Goal: Information Seeking & Learning: Learn about a topic

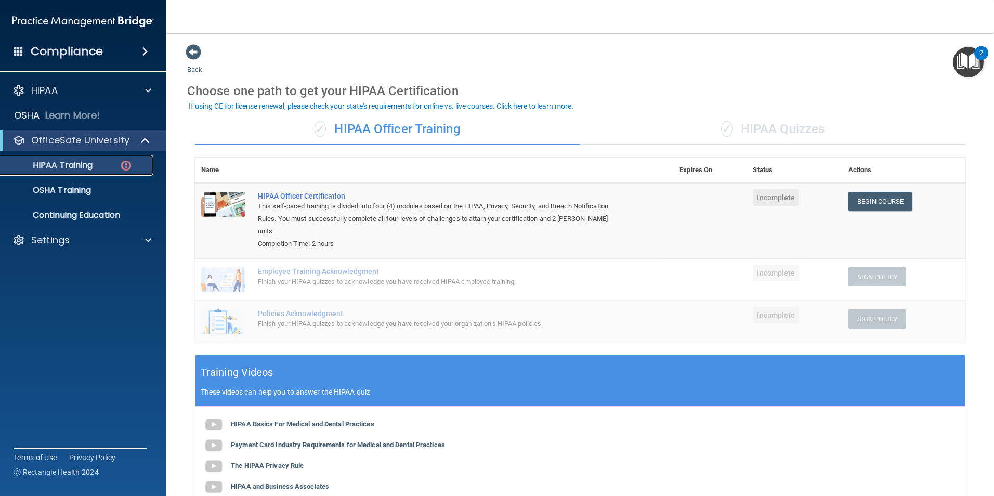
click at [63, 168] on p "HIPAA Training" at bounding box center [50, 165] width 86 height 10
click at [759, 124] on div "✓ HIPAA Quizzes" at bounding box center [772, 129] width 385 height 31
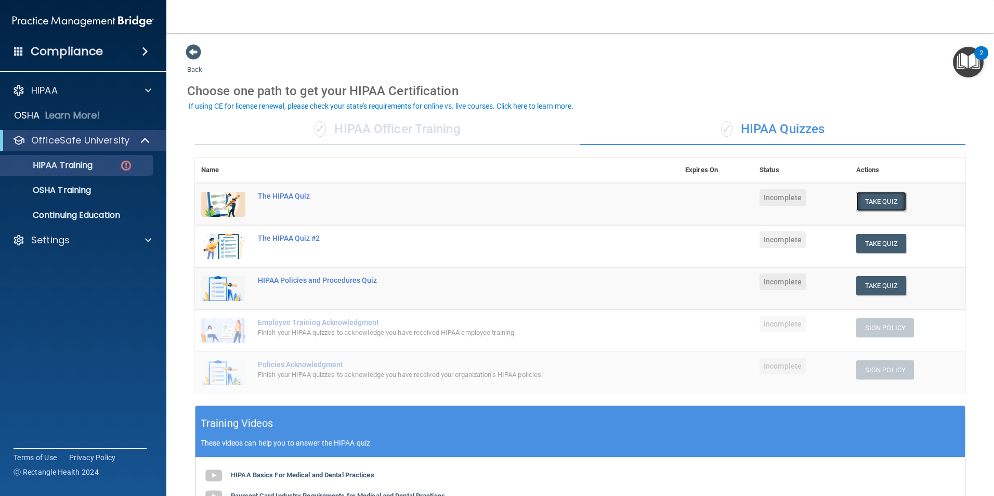
click at [873, 197] on button "Take Quiz" at bounding box center [881, 201] width 50 height 19
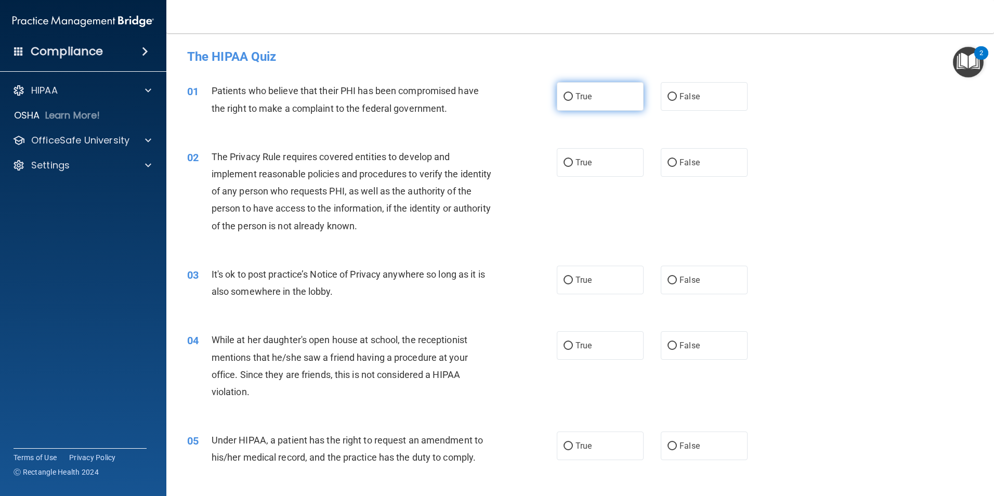
click at [567, 98] on input "True" at bounding box center [567, 97] width 9 height 8
radio input "true"
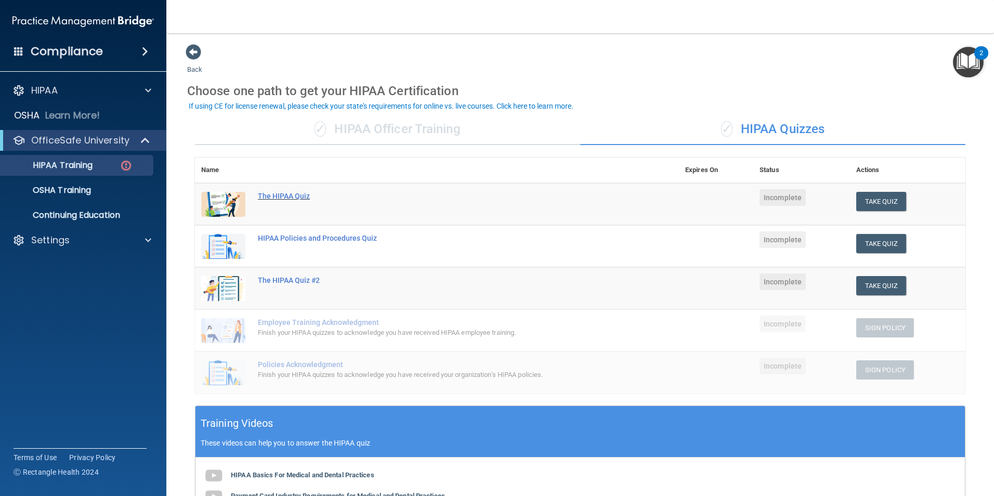
click at [278, 192] on div "The HIPAA Quiz" at bounding box center [442, 196] width 369 height 8
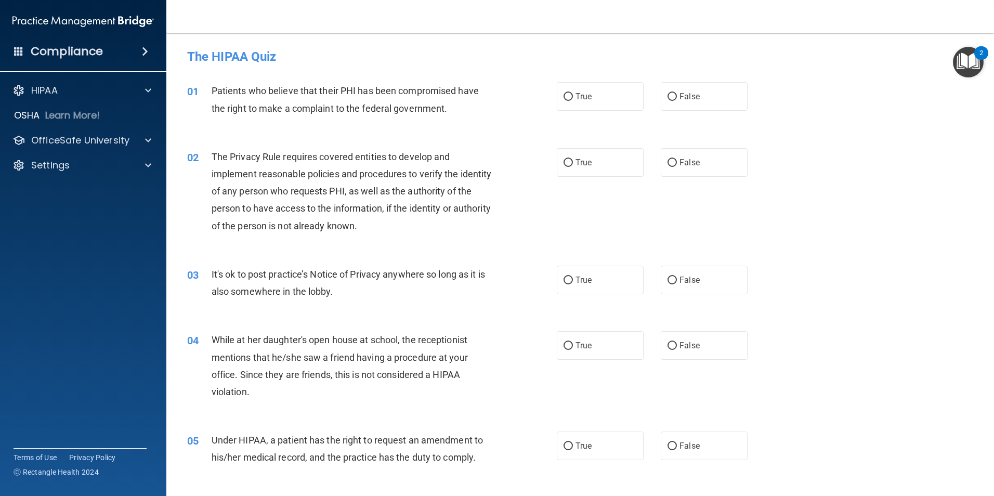
click at [463, 137] on div "02 The Privacy Rule requires covered entities to develop and implement reasonab…" at bounding box center [579, 193] width 801 height 117
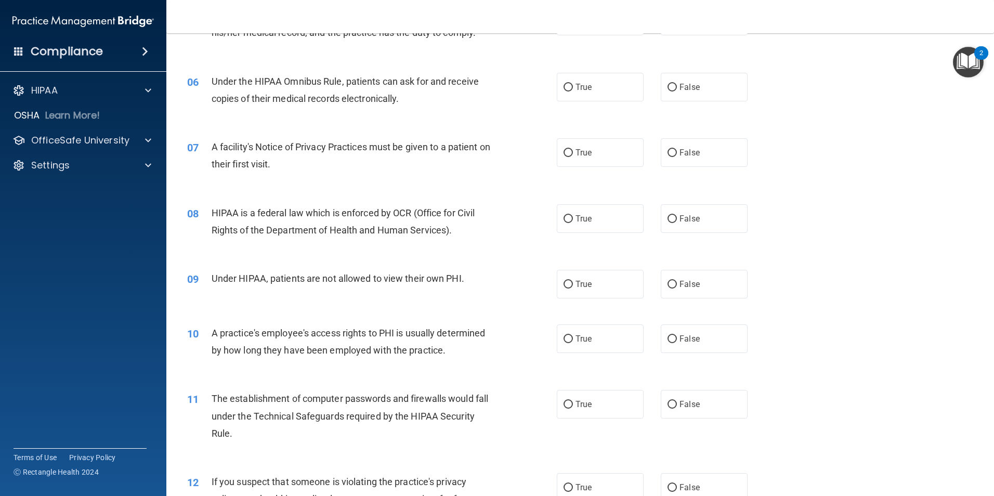
scroll to position [468, 0]
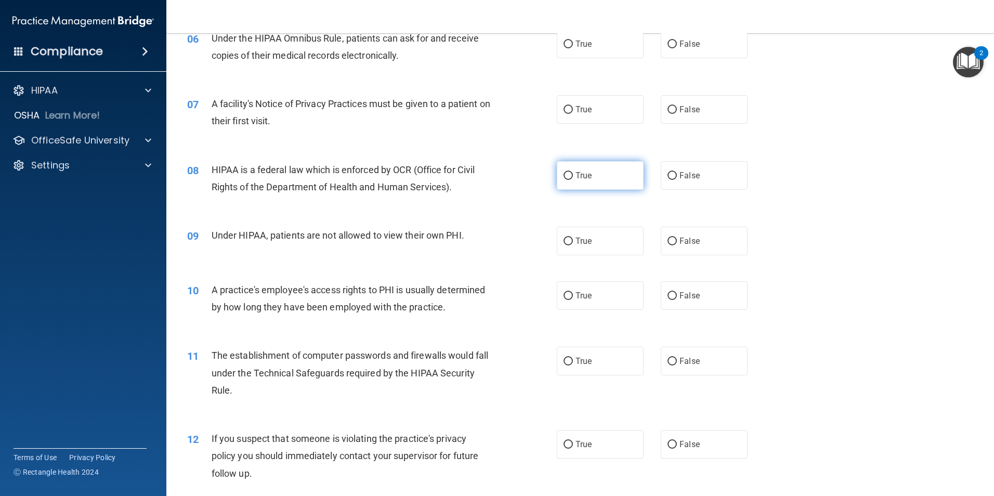
click at [565, 173] on input "True" at bounding box center [567, 176] width 9 height 8
radio input "true"
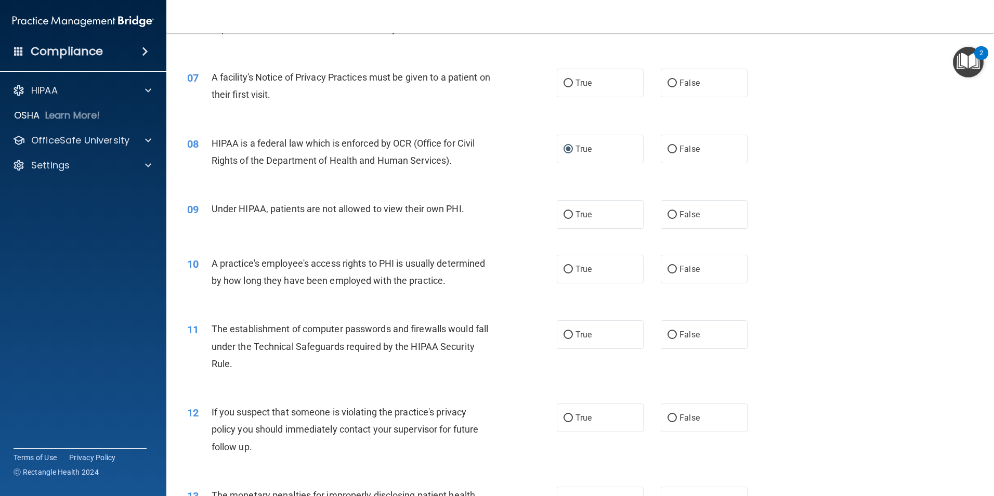
scroll to position [520, 0]
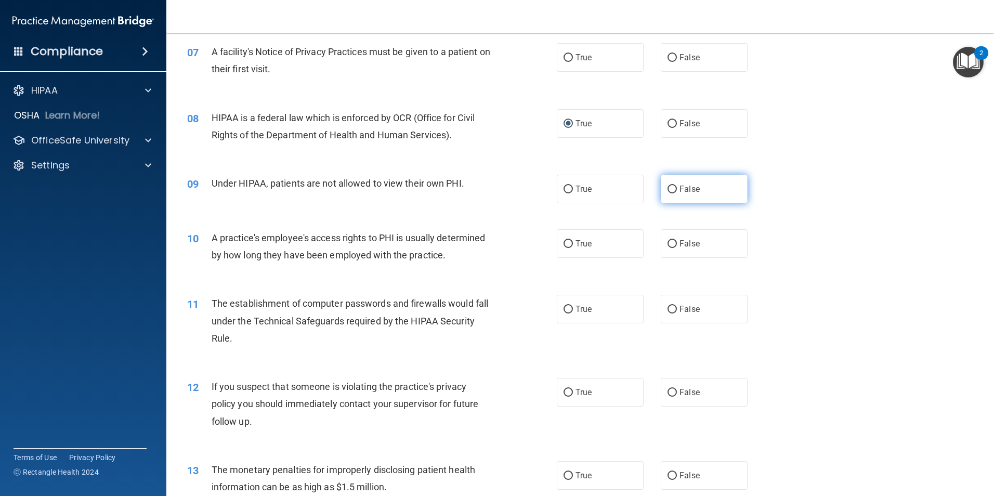
click at [672, 184] on label "False" at bounding box center [703, 189] width 87 height 29
click at [672, 186] on input "False" at bounding box center [671, 190] width 9 height 8
radio input "true"
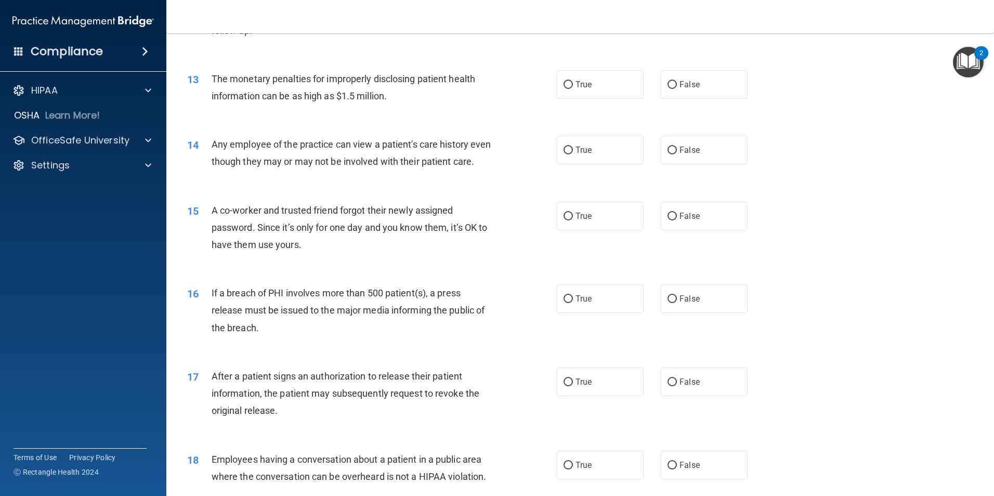
scroll to position [935, 0]
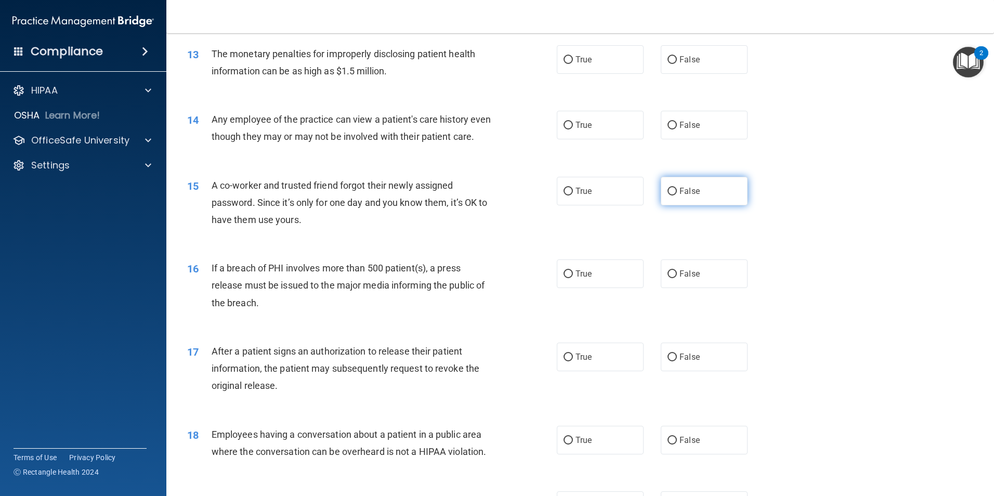
click at [662, 205] on label "False" at bounding box center [703, 191] width 87 height 29
click at [667, 195] on input "False" at bounding box center [671, 192] width 9 height 8
radio input "true"
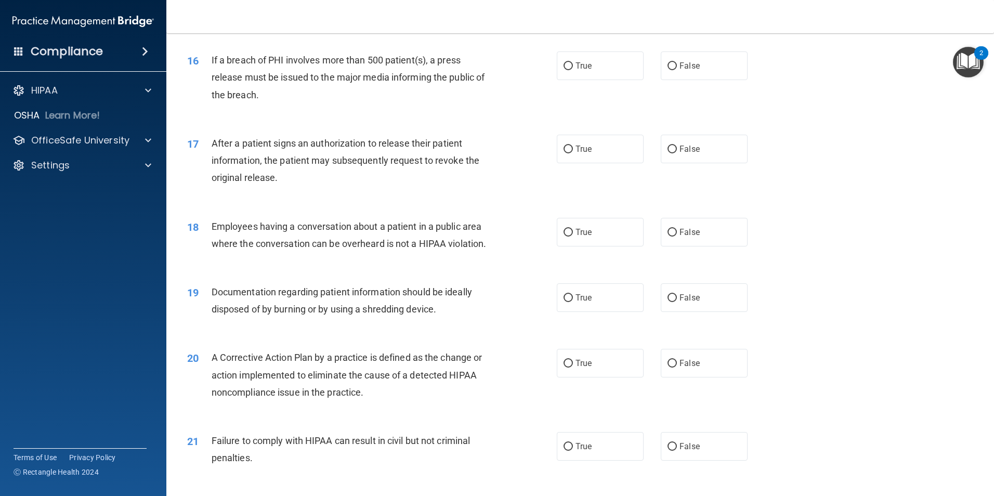
scroll to position [1195, 0]
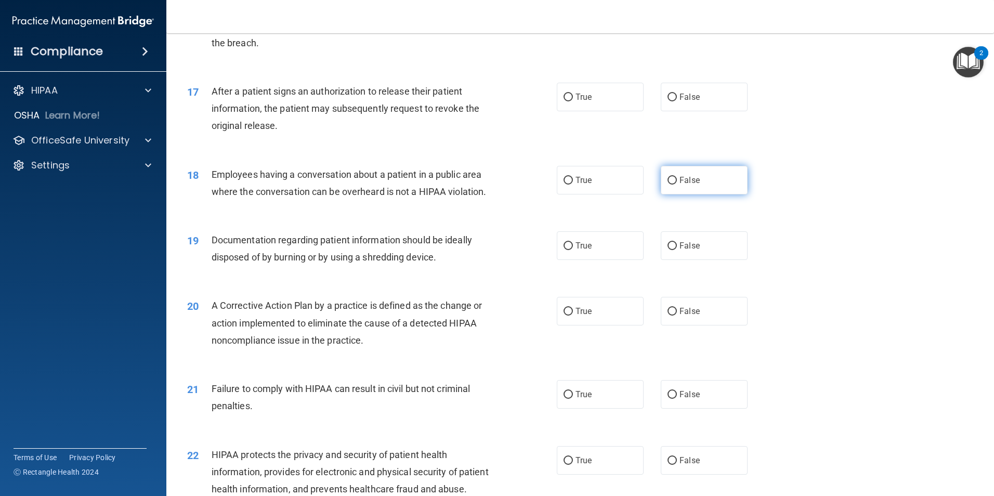
click at [688, 185] on span "False" at bounding box center [689, 180] width 20 height 10
click at [677, 184] on input "False" at bounding box center [671, 181] width 9 height 8
radio input "true"
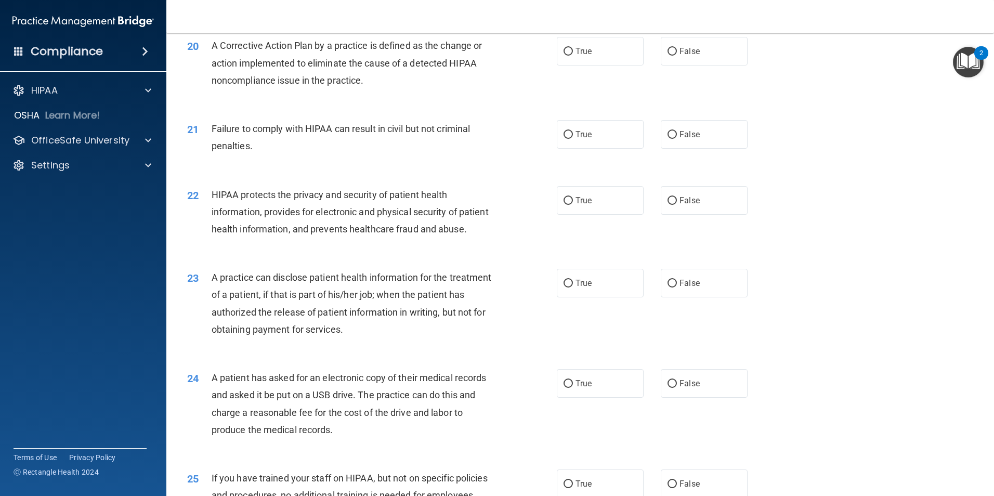
scroll to position [1507, 0]
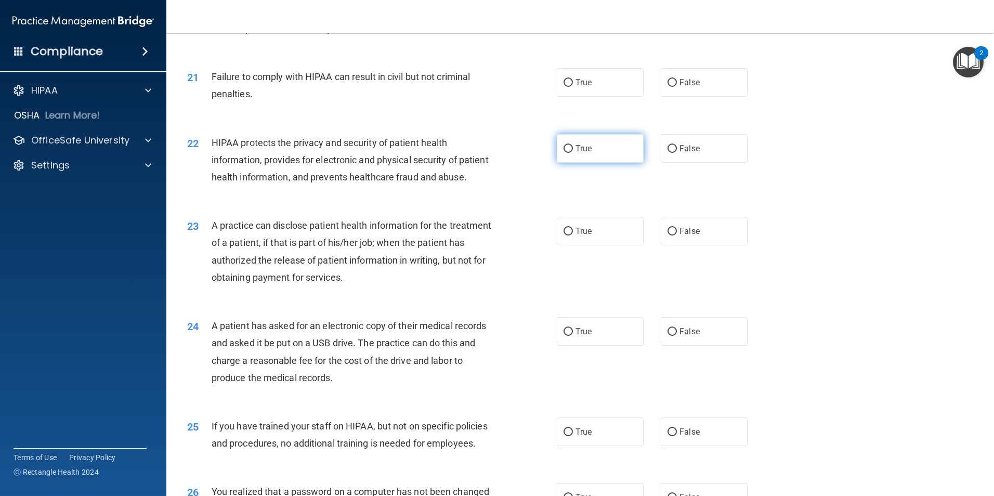
click at [578, 163] on label "True" at bounding box center [600, 148] width 87 height 29
click at [573, 153] on input "True" at bounding box center [567, 149] width 9 height 8
radio input "true"
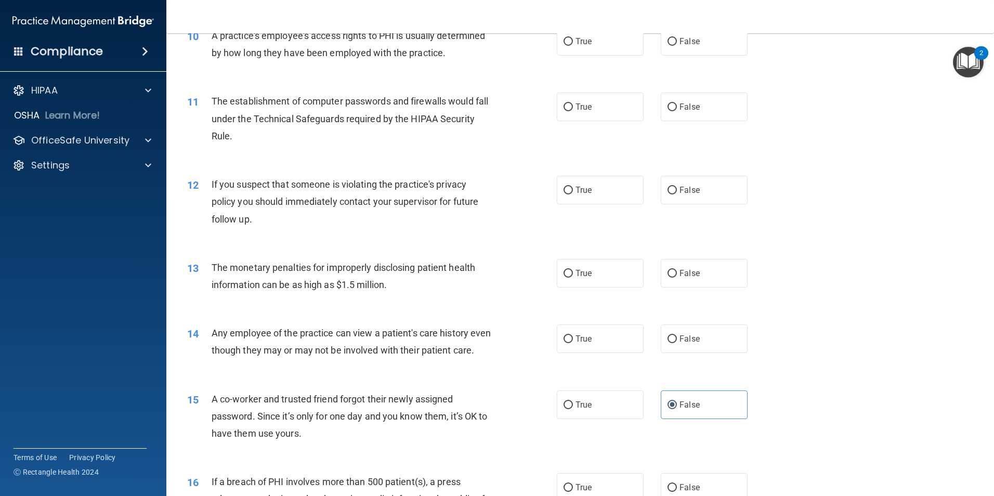
scroll to position [728, 0]
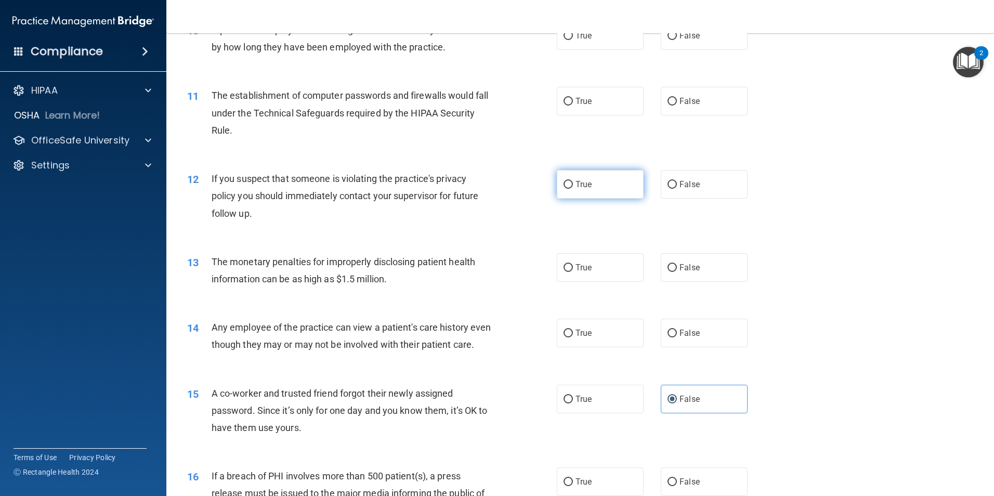
click at [575, 180] on span "True" at bounding box center [583, 184] width 16 height 10
click at [572, 181] on input "True" at bounding box center [567, 185] width 9 height 8
radio input "true"
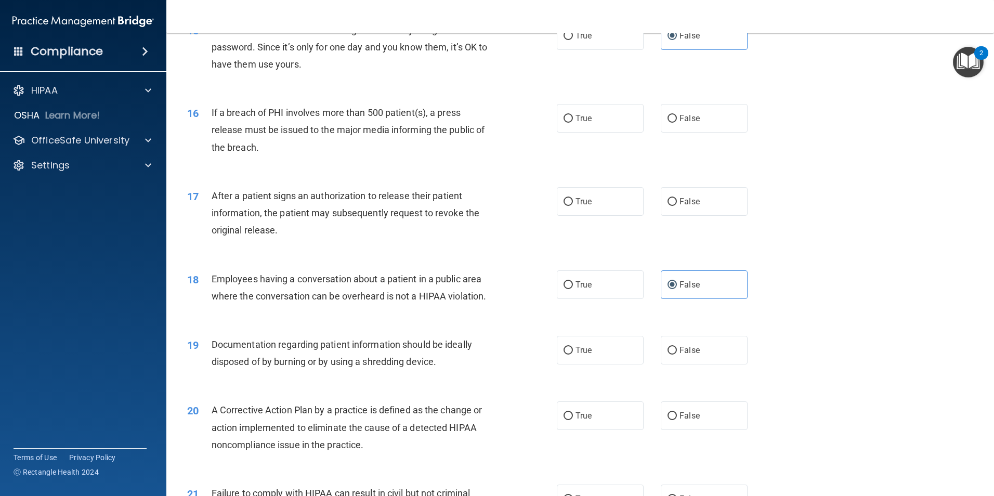
scroll to position [1091, 0]
click at [566, 215] on label "True" at bounding box center [600, 201] width 87 height 29
click at [566, 205] on input "True" at bounding box center [567, 201] width 9 height 8
radio input "true"
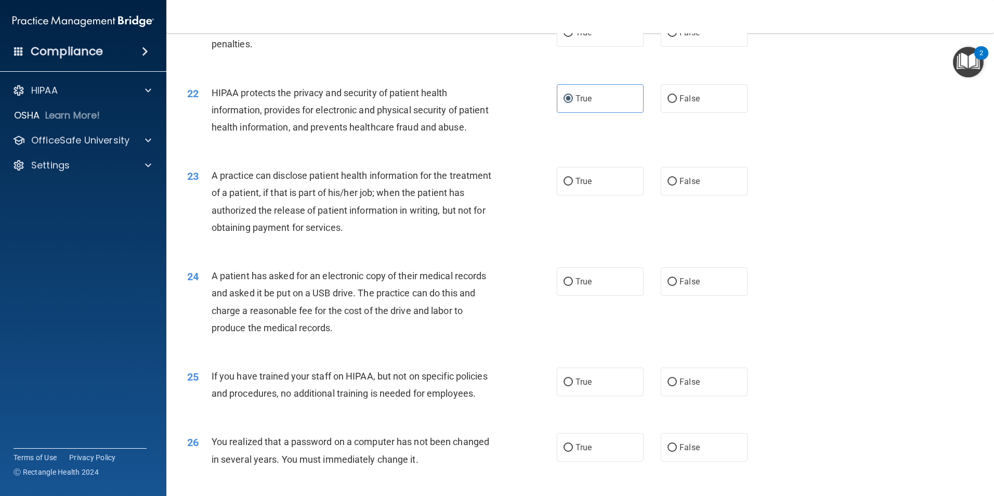
scroll to position [1559, 0]
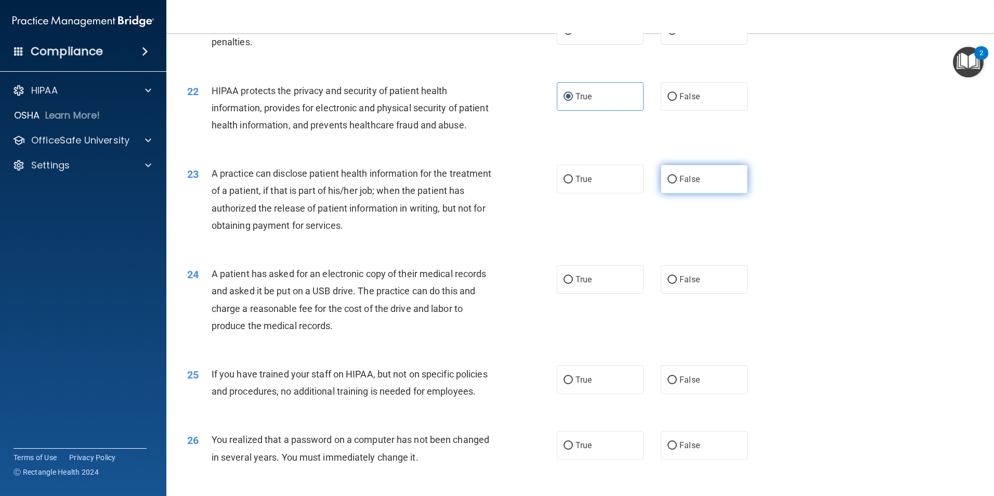
click at [694, 193] on label "False" at bounding box center [703, 179] width 87 height 29
click at [677, 183] on input "False" at bounding box center [671, 180] width 9 height 8
radio input "true"
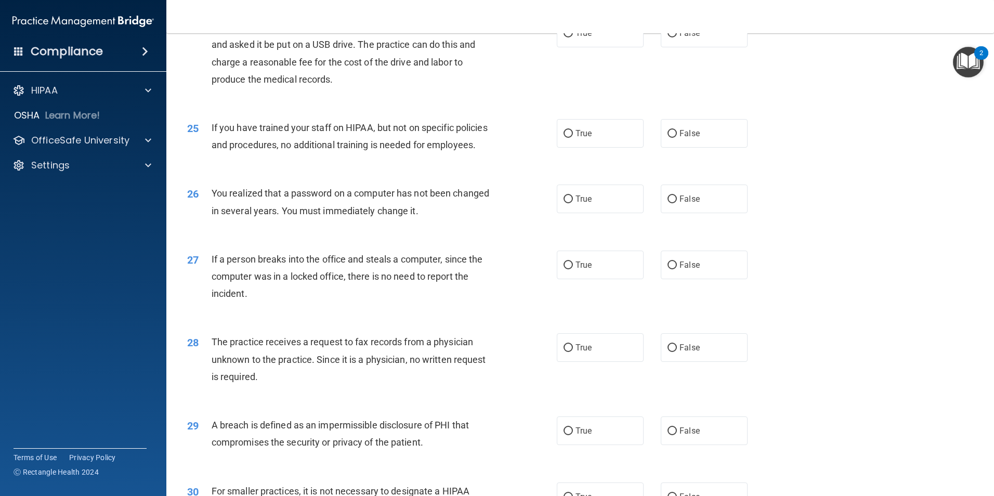
scroll to position [1819, 0]
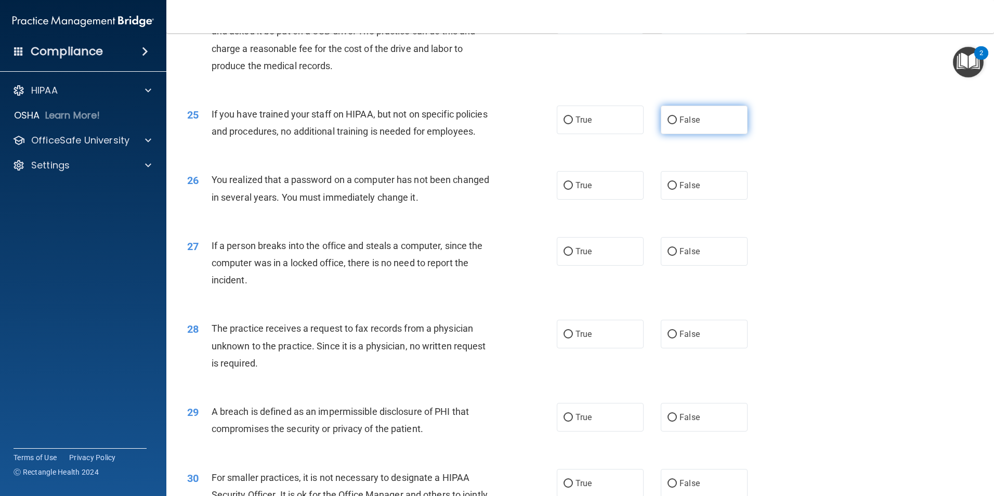
click at [683, 125] on span "False" at bounding box center [689, 120] width 20 height 10
click at [677, 124] on input "False" at bounding box center [671, 120] width 9 height 8
radio input "true"
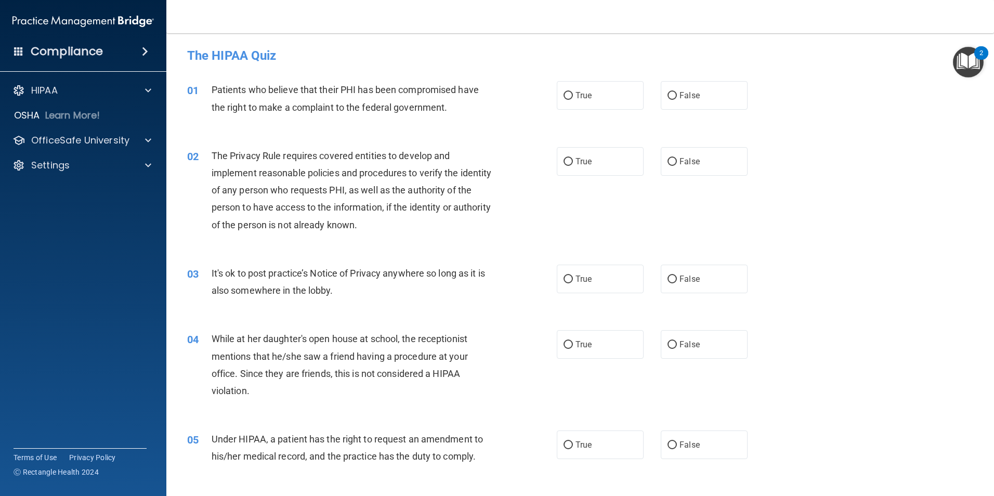
scroll to position [0, 0]
click at [576, 97] on span "True" at bounding box center [583, 96] width 16 height 10
click at [573, 97] on input "True" at bounding box center [567, 97] width 9 height 8
radio input "true"
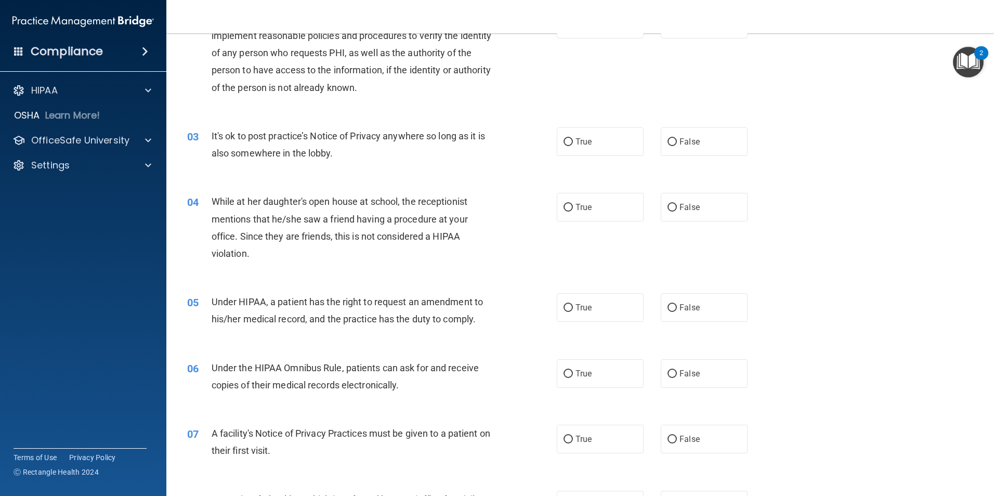
scroll to position [156, 0]
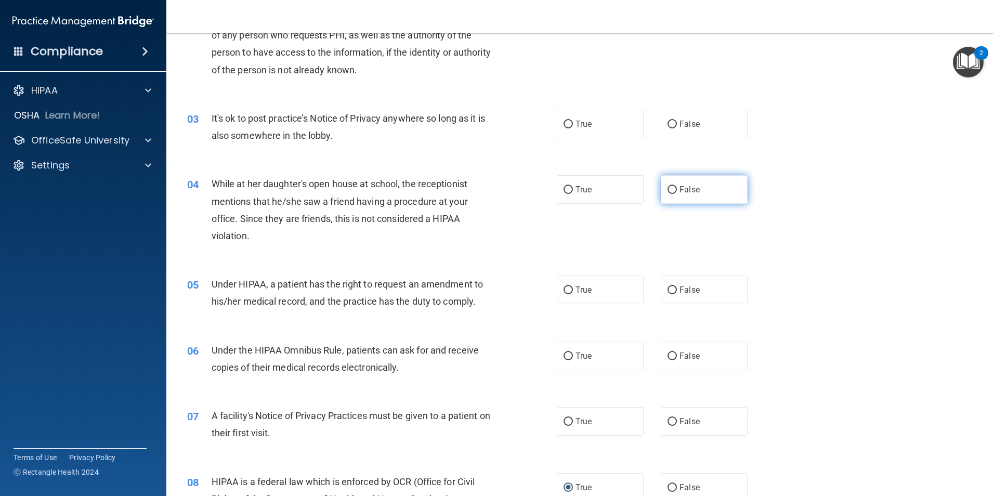
click at [693, 193] on span "False" at bounding box center [689, 189] width 20 height 10
click at [677, 193] on input "False" at bounding box center [671, 190] width 9 height 8
radio input "true"
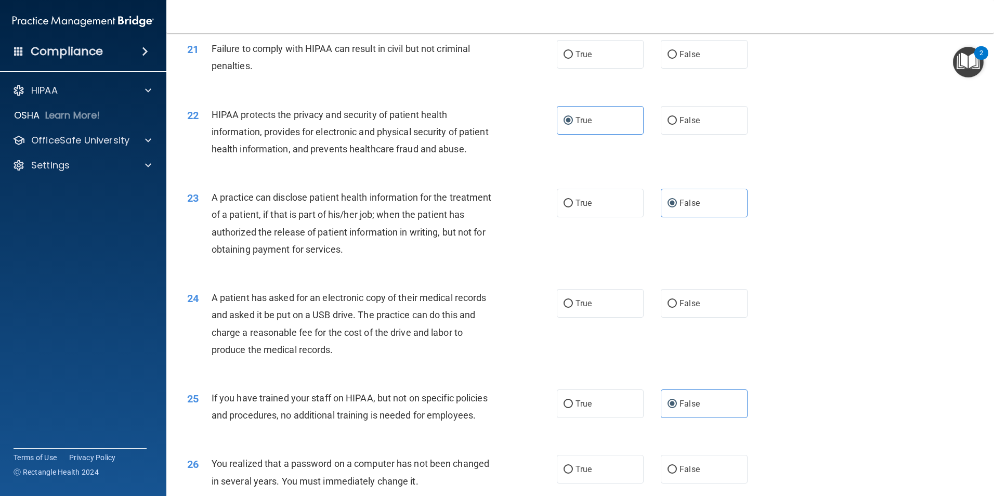
scroll to position [1559, 0]
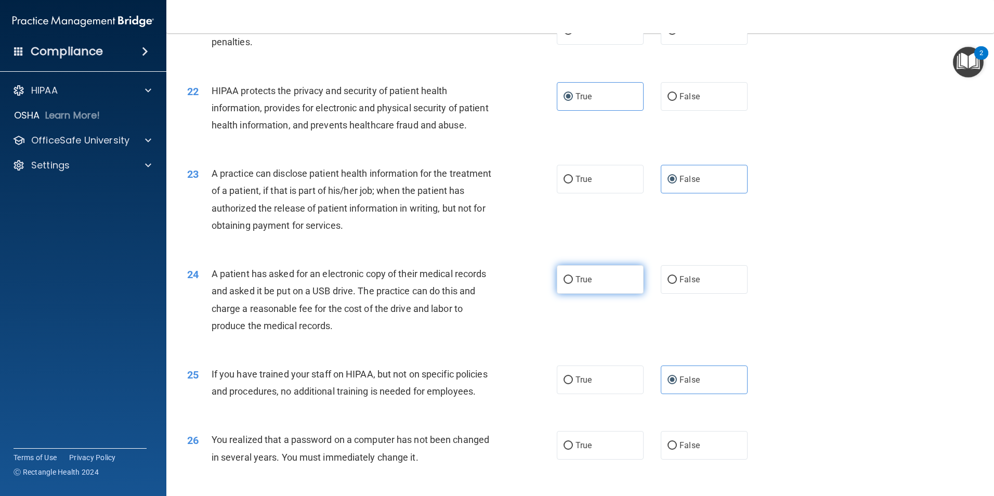
click at [580, 294] on label "True" at bounding box center [600, 279] width 87 height 29
click at [573, 284] on input "True" at bounding box center [567, 280] width 9 height 8
radio input "true"
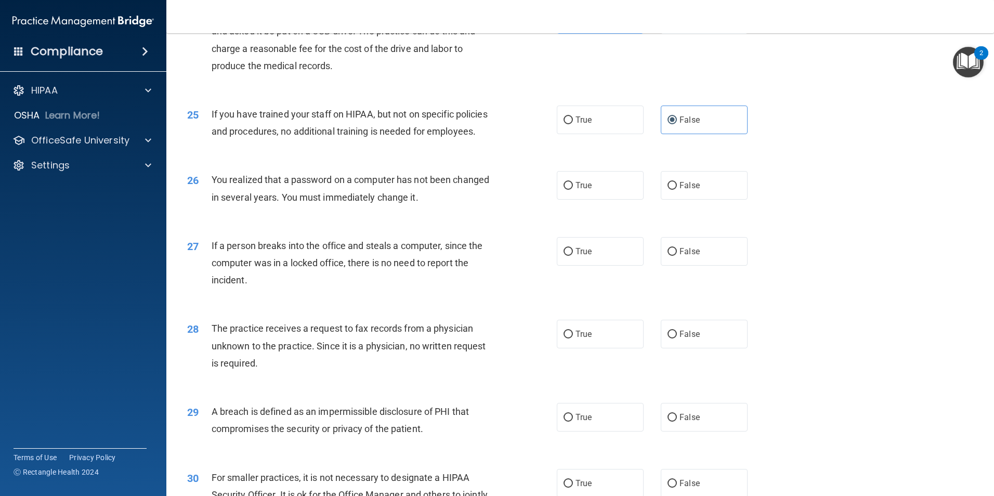
scroll to position [1871, 0]
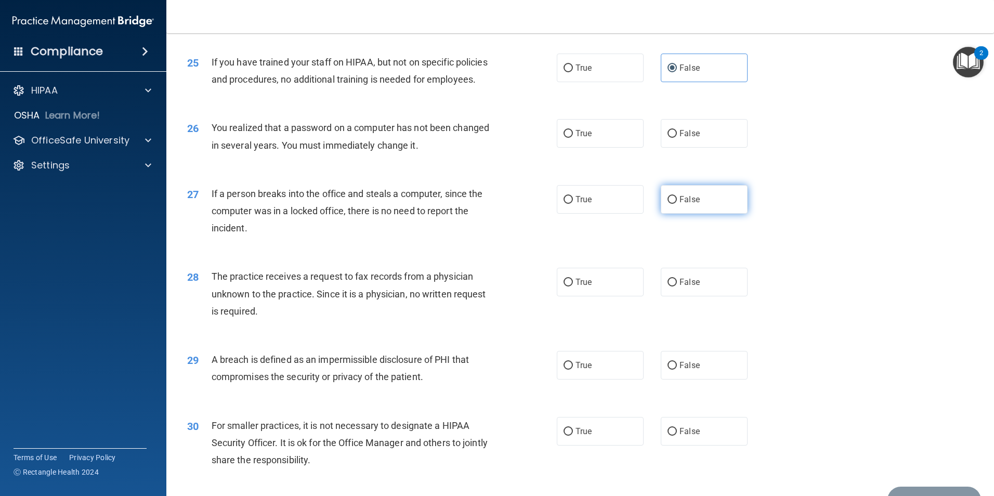
click at [697, 214] on label "False" at bounding box center [703, 199] width 87 height 29
click at [677, 204] on input "False" at bounding box center [671, 200] width 9 height 8
radio input "true"
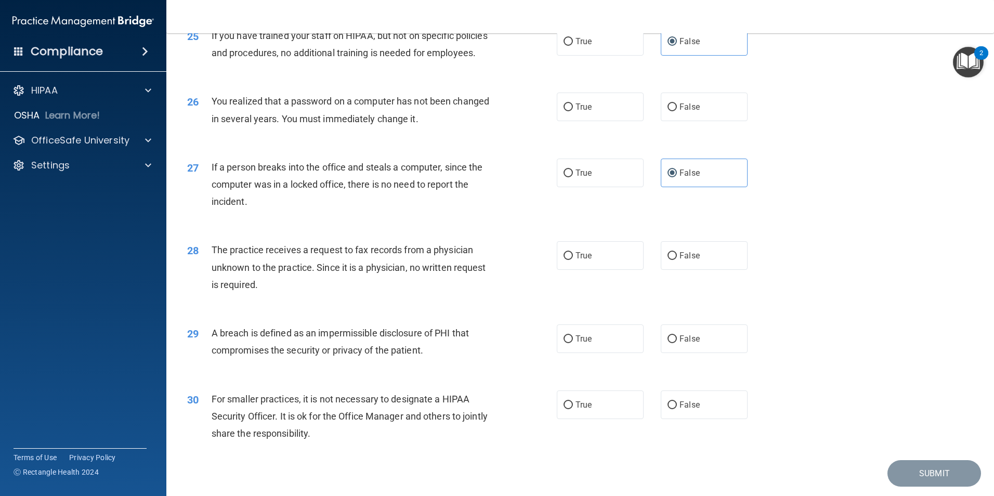
scroll to position [1923, 0]
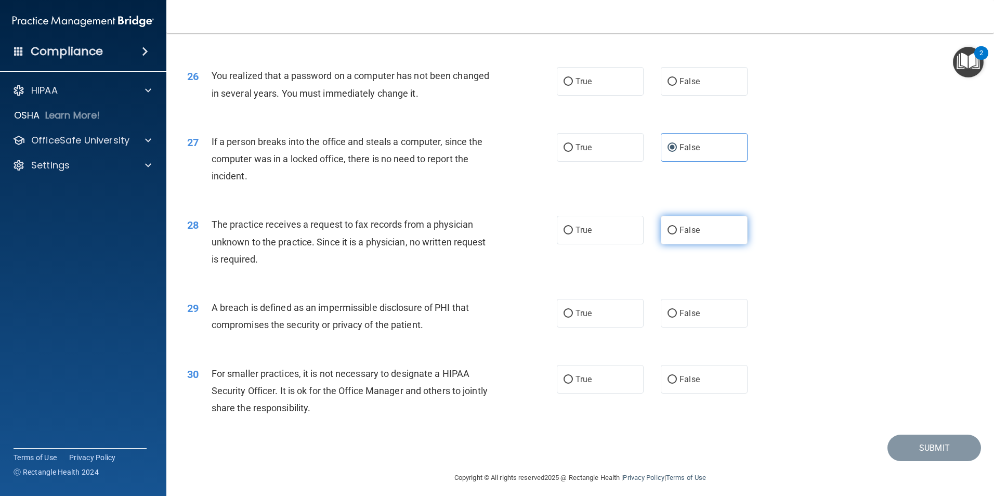
click at [694, 235] on span "False" at bounding box center [689, 230] width 20 height 10
click at [677, 234] on input "False" at bounding box center [671, 231] width 9 height 8
radio input "true"
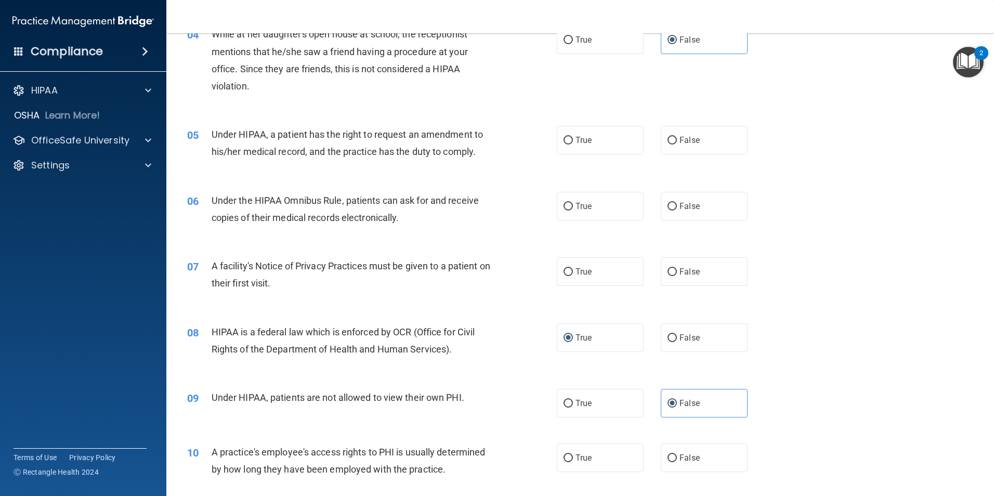
scroll to position [416, 0]
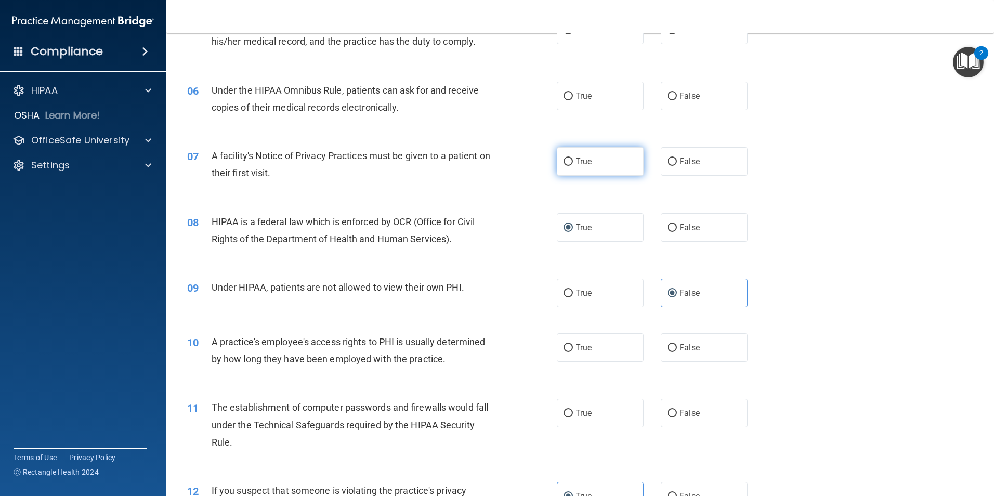
click at [575, 160] on span "True" at bounding box center [583, 161] width 16 height 10
click at [573, 160] on input "True" at bounding box center [567, 162] width 9 height 8
radio input "true"
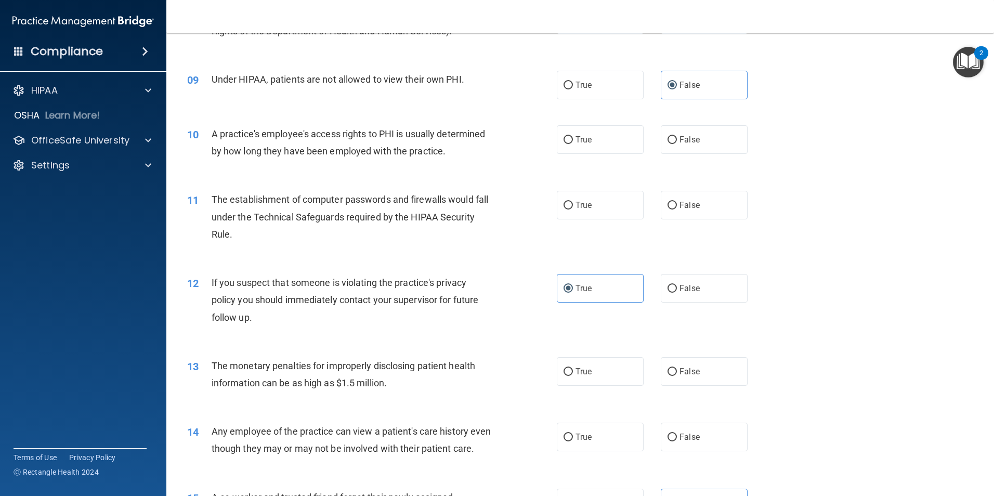
scroll to position [572, 0]
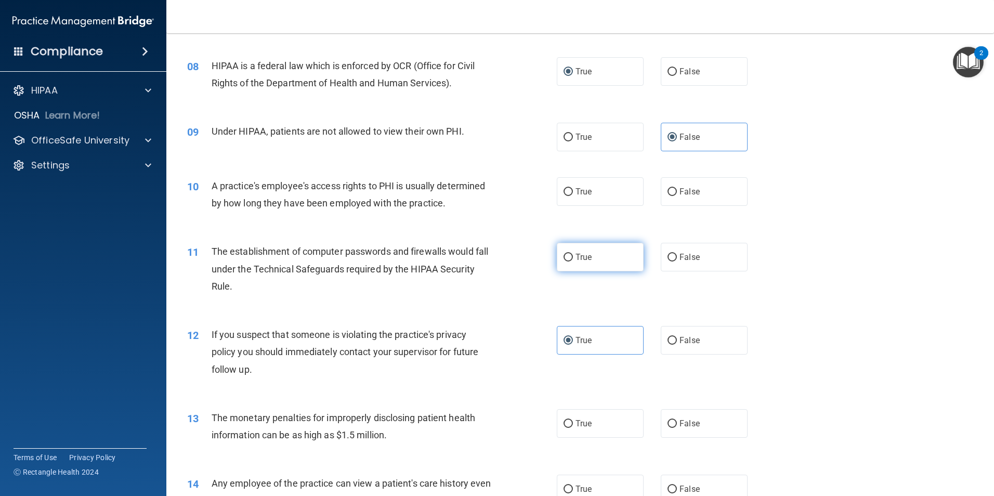
click at [573, 251] on label "True" at bounding box center [600, 257] width 87 height 29
click at [573, 254] on input "True" at bounding box center [567, 258] width 9 height 8
radio input "true"
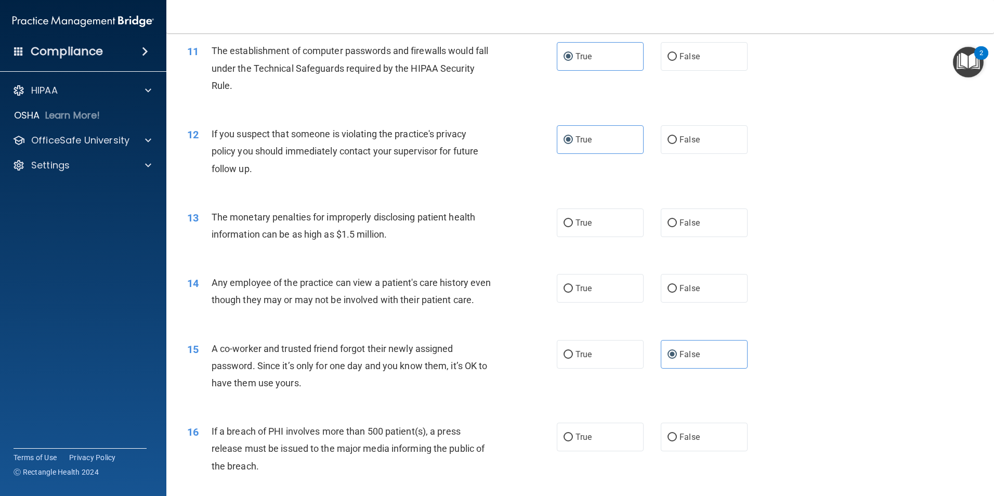
scroll to position [779, 0]
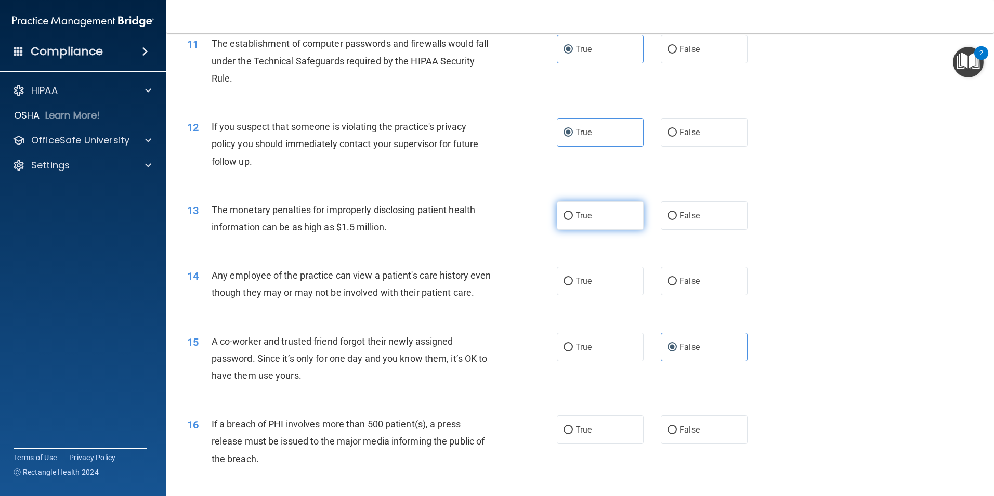
click at [571, 214] on label "True" at bounding box center [600, 215] width 87 height 29
click at [571, 214] on input "True" at bounding box center [567, 216] width 9 height 8
radio input "true"
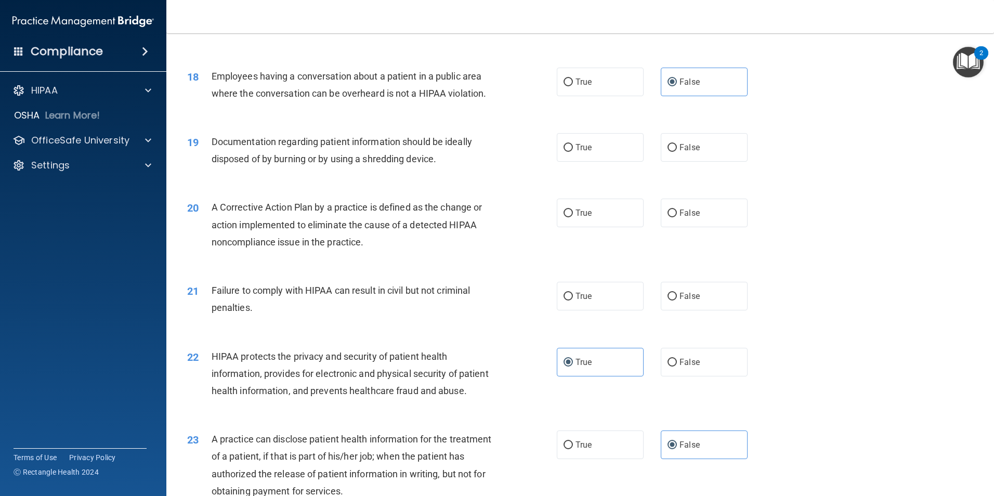
scroll to position [1351, 0]
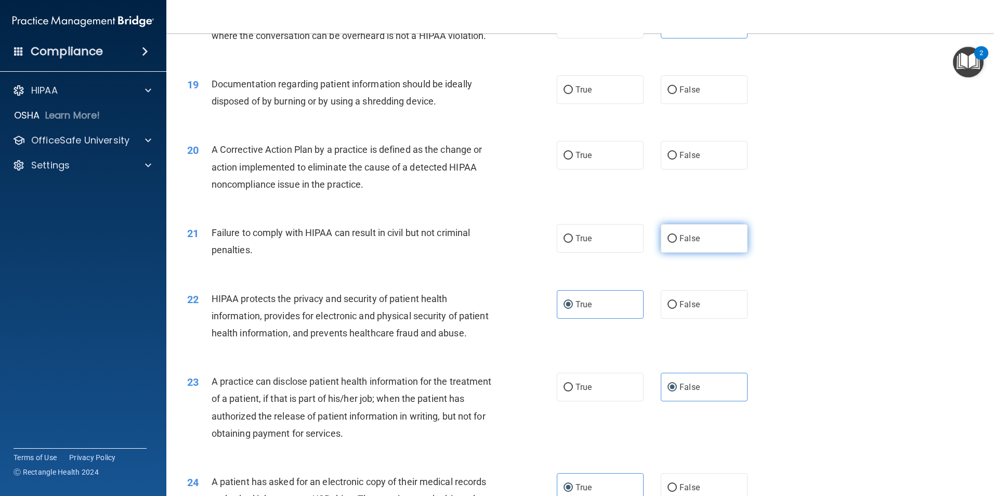
click at [663, 251] on label "False" at bounding box center [703, 238] width 87 height 29
click at [667, 243] on input "False" at bounding box center [671, 239] width 9 height 8
radio input "true"
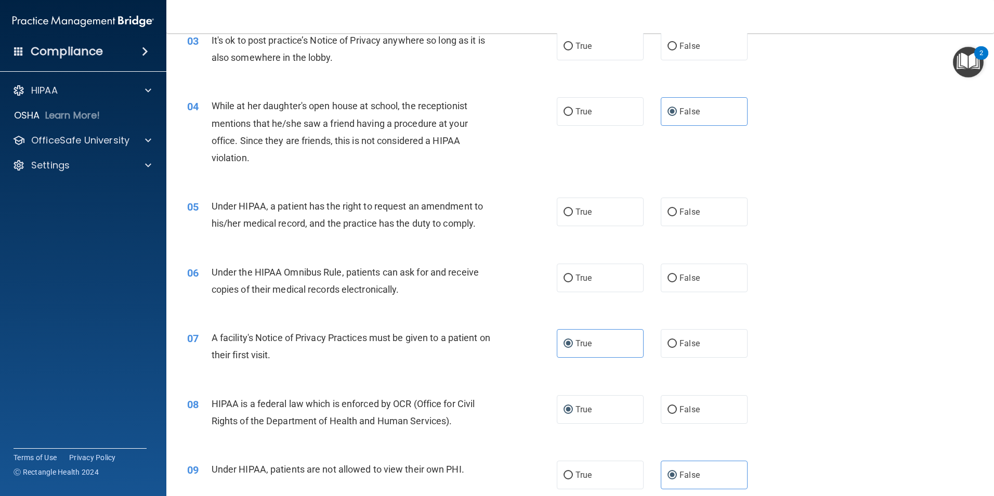
scroll to position [214, 0]
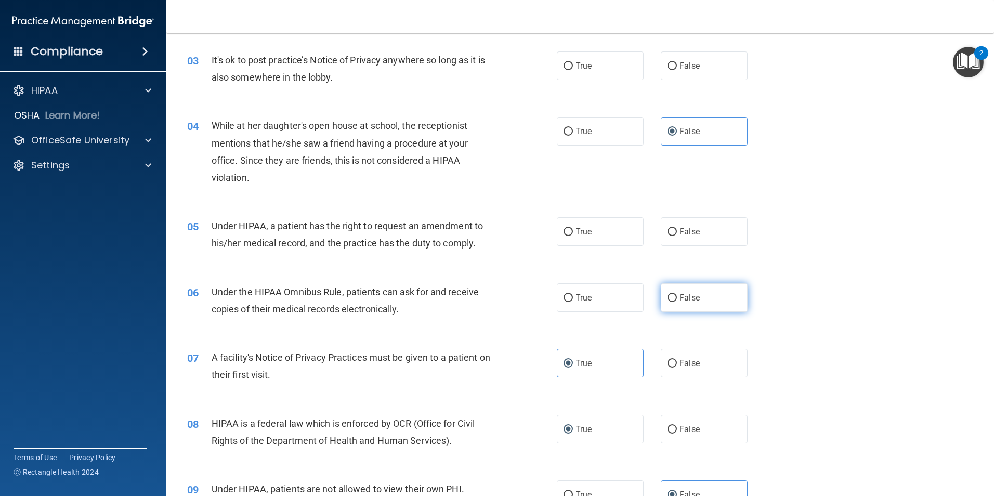
click at [673, 294] on label "False" at bounding box center [703, 297] width 87 height 29
click at [673, 294] on input "False" at bounding box center [671, 298] width 9 height 8
radio input "true"
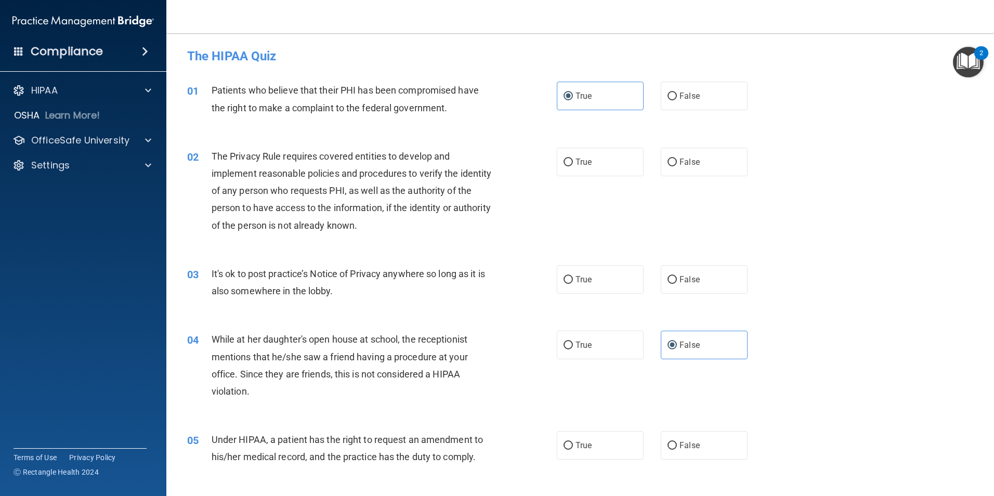
scroll to position [0, 0]
click at [571, 153] on label "True" at bounding box center [600, 162] width 87 height 29
click at [571, 159] on input "True" at bounding box center [567, 163] width 9 height 8
radio input "true"
click at [503, 252] on div "02 The Privacy Rule requires covered entities to develop and implement reasonab…" at bounding box center [579, 193] width 801 height 117
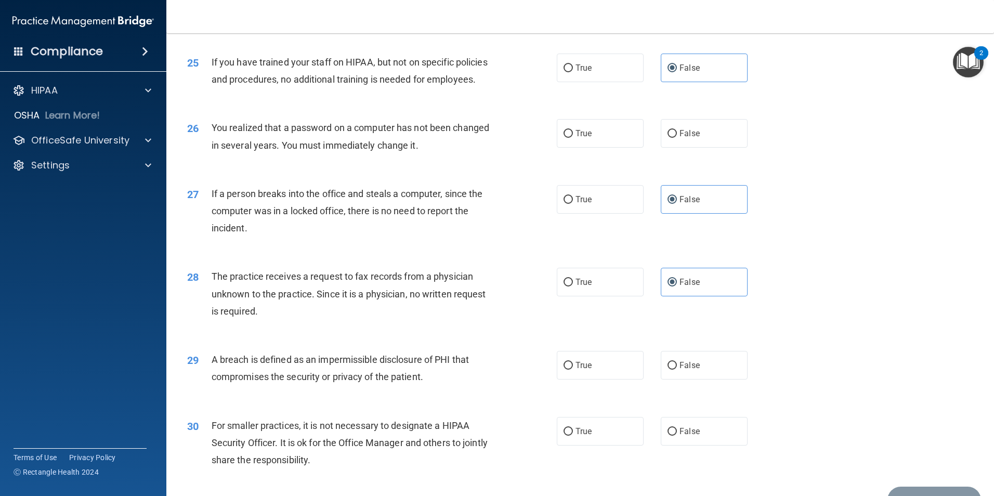
scroll to position [1819, 0]
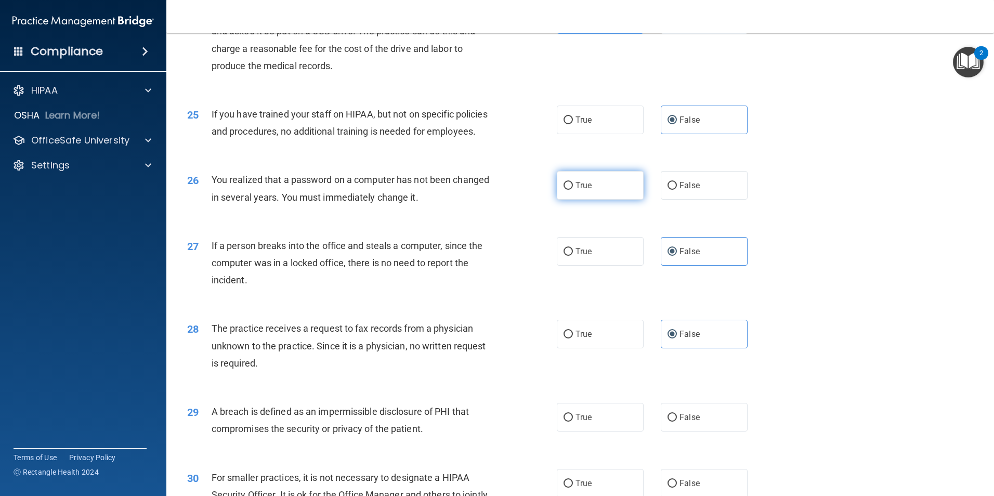
click at [567, 190] on input "True" at bounding box center [567, 186] width 9 height 8
radio input "true"
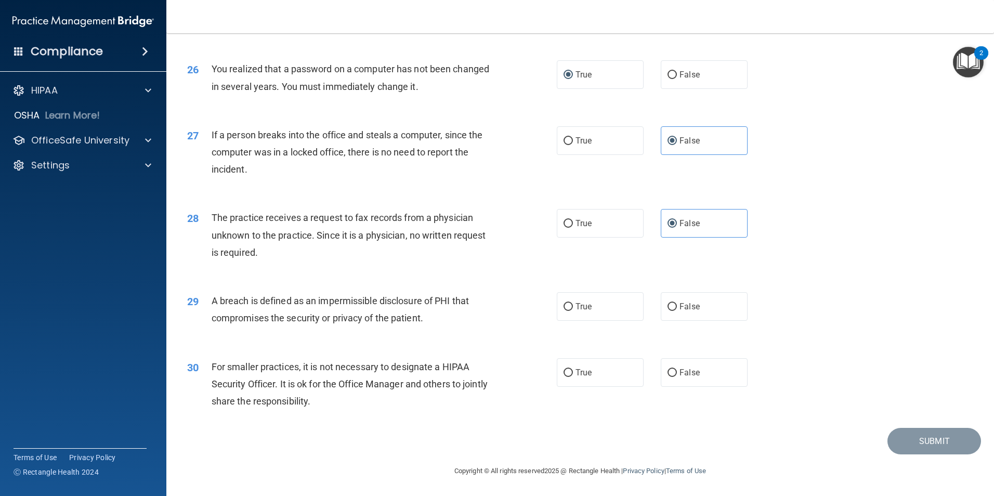
scroll to position [1981, 0]
click at [148, 141] on span at bounding box center [148, 140] width 6 height 12
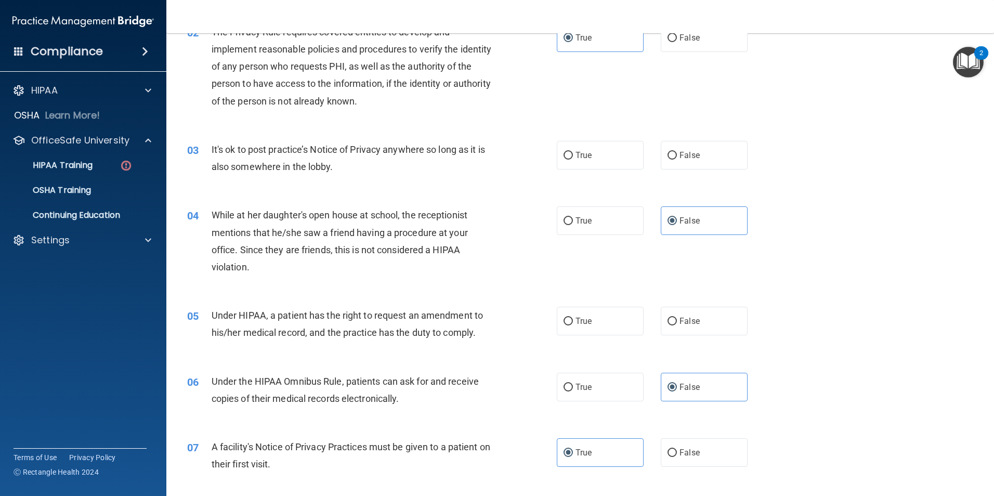
scroll to position [156, 0]
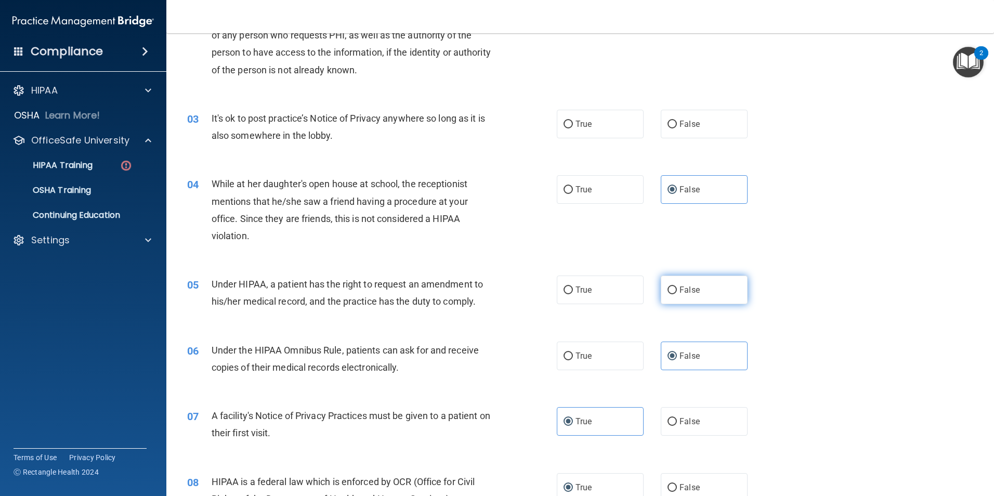
click at [686, 284] on label "False" at bounding box center [703, 289] width 87 height 29
click at [677, 286] on input "False" at bounding box center [671, 290] width 9 height 8
radio input "true"
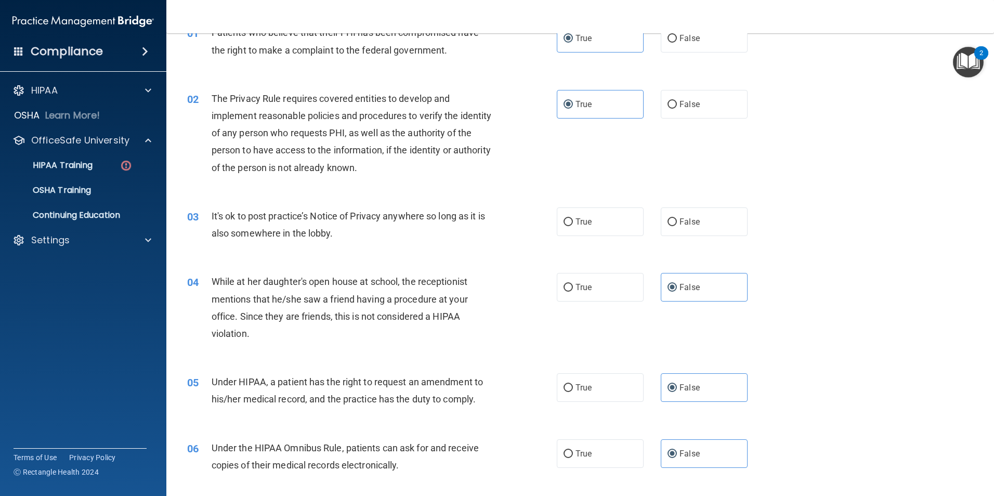
scroll to position [0, 0]
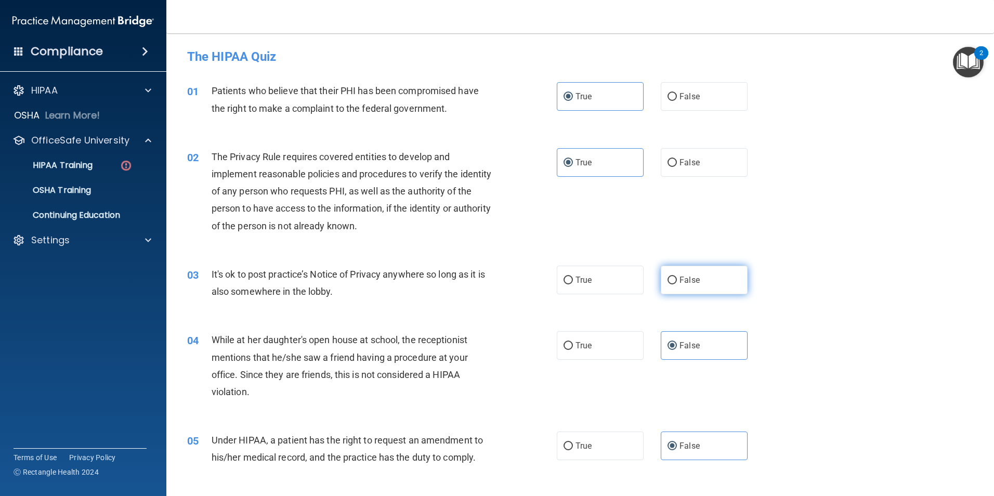
click at [677, 287] on label "False" at bounding box center [703, 280] width 87 height 29
click at [677, 284] on input "False" at bounding box center [671, 280] width 9 height 8
radio input "true"
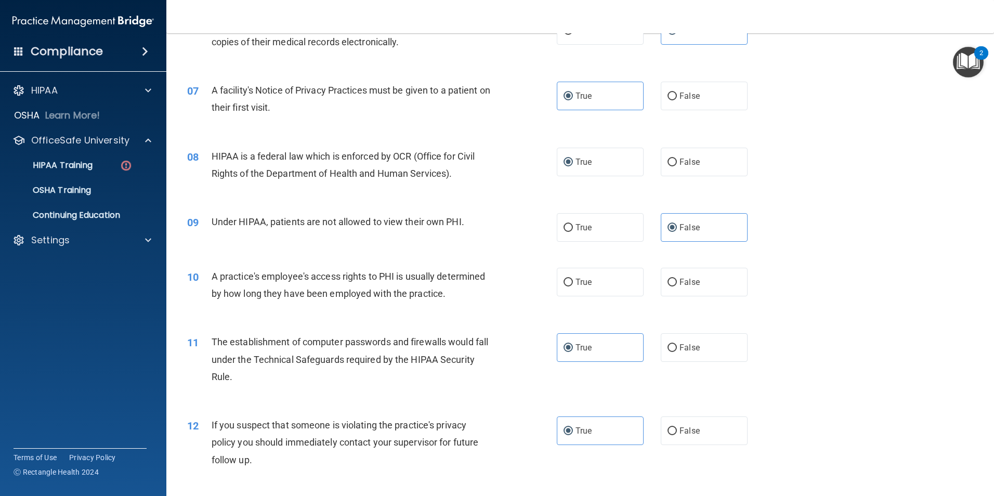
scroll to position [572, 0]
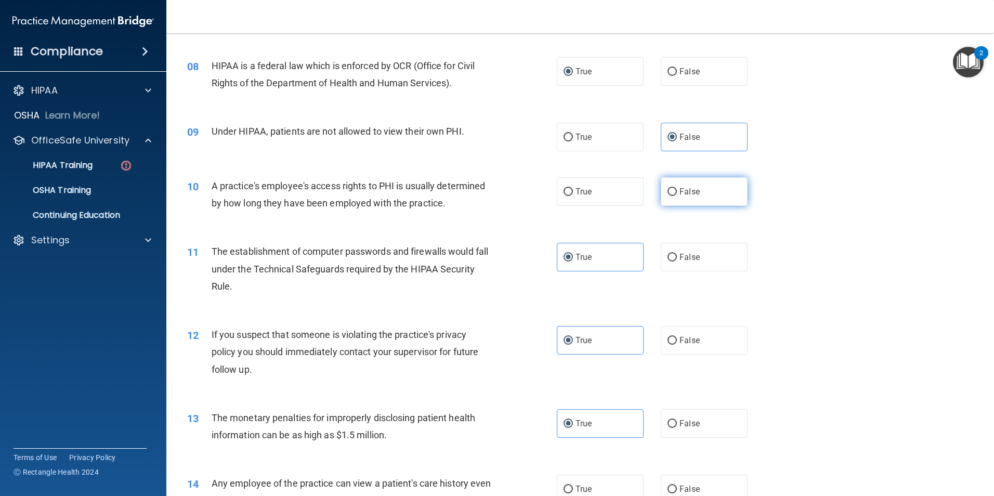
click at [679, 189] on span "False" at bounding box center [689, 192] width 20 height 10
click at [675, 189] on input "False" at bounding box center [671, 192] width 9 height 8
radio input "true"
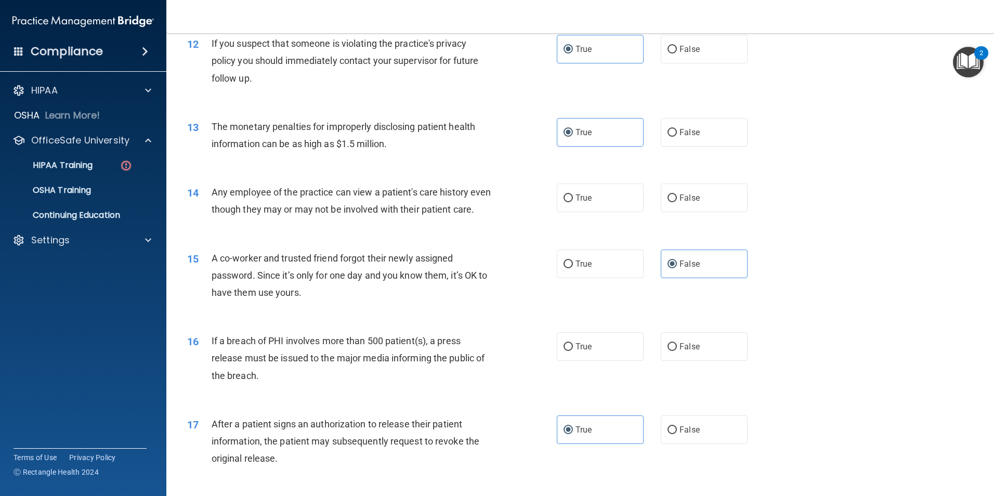
scroll to position [883, 0]
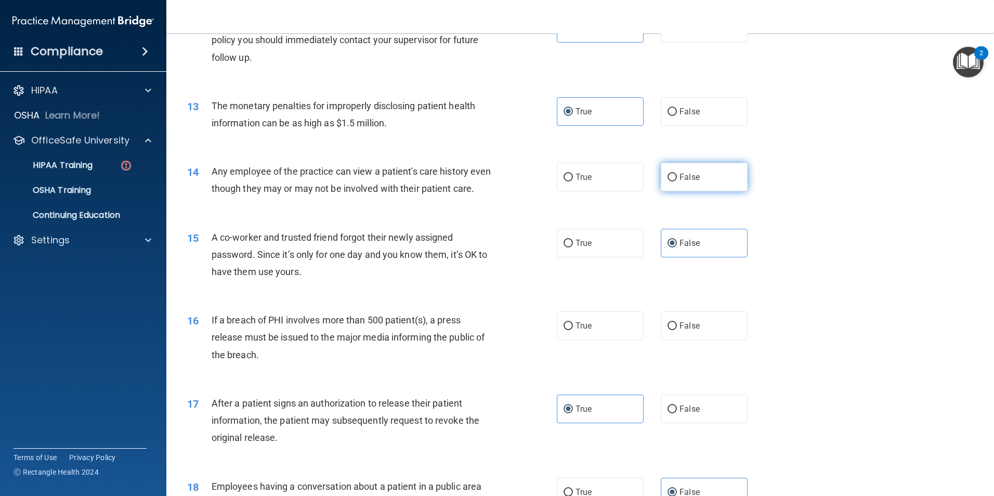
click at [683, 164] on label "False" at bounding box center [703, 177] width 87 height 29
click at [677, 174] on input "False" at bounding box center [671, 178] width 9 height 8
radio input "true"
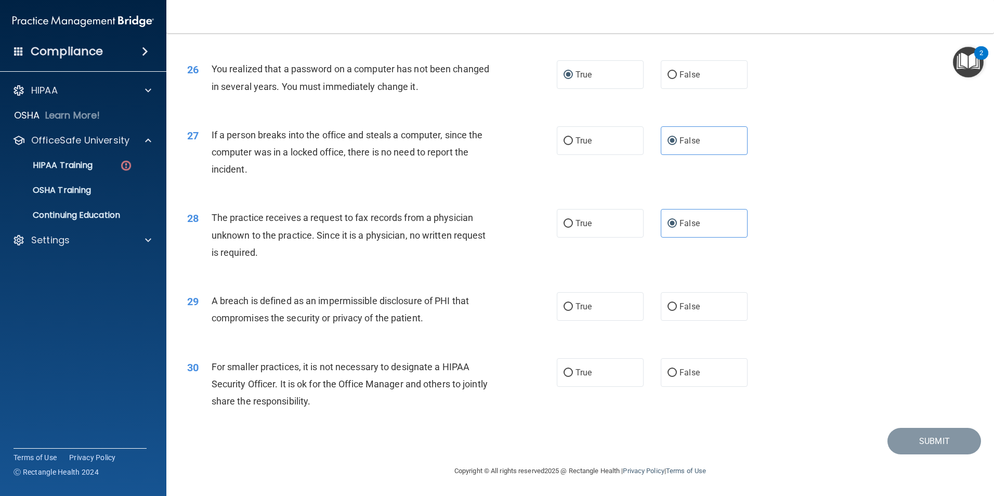
scroll to position [1981, 0]
click at [598, 306] on label "True" at bounding box center [600, 306] width 87 height 29
click at [573, 306] on input "True" at bounding box center [567, 307] width 9 height 8
radio input "true"
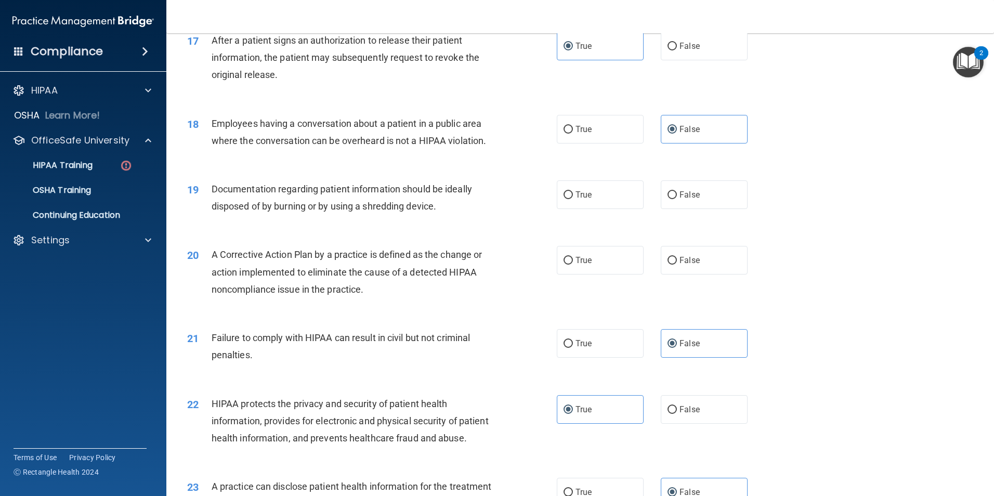
scroll to position [1247, 0]
click at [575, 264] on span "True" at bounding box center [583, 259] width 16 height 10
click at [573, 263] on input "True" at bounding box center [567, 260] width 9 height 8
radio input "true"
click at [570, 208] on label "True" at bounding box center [600, 193] width 87 height 29
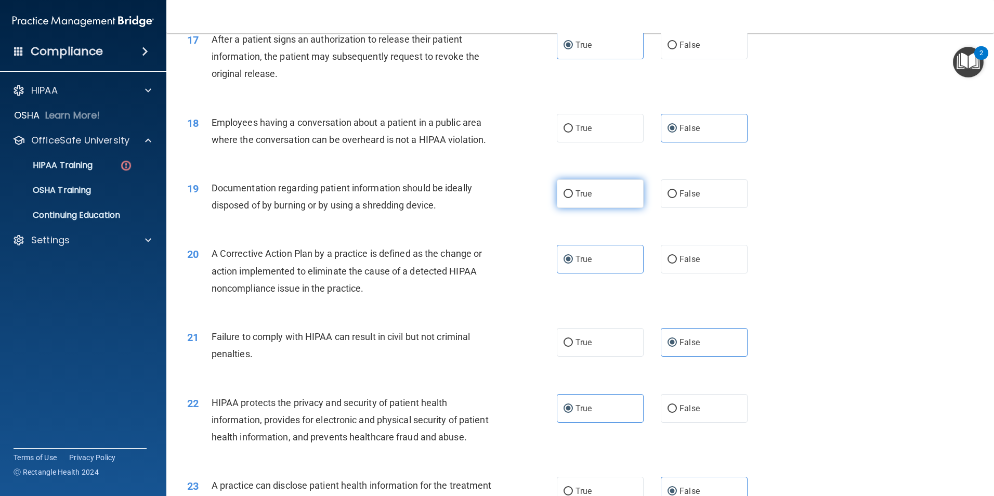
click at [570, 198] on input "True" at bounding box center [567, 194] width 9 height 8
radio input "true"
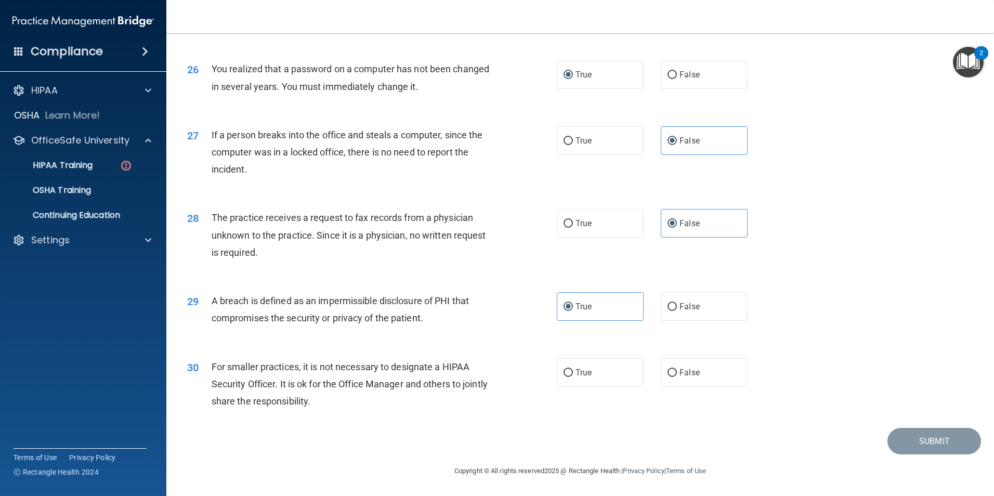
scroll to position [1981, 0]
click at [567, 371] on input "True" at bounding box center [567, 373] width 9 height 8
radio input "true"
click at [678, 366] on label "False" at bounding box center [703, 372] width 87 height 29
click at [677, 369] on input "False" at bounding box center [671, 373] width 9 height 8
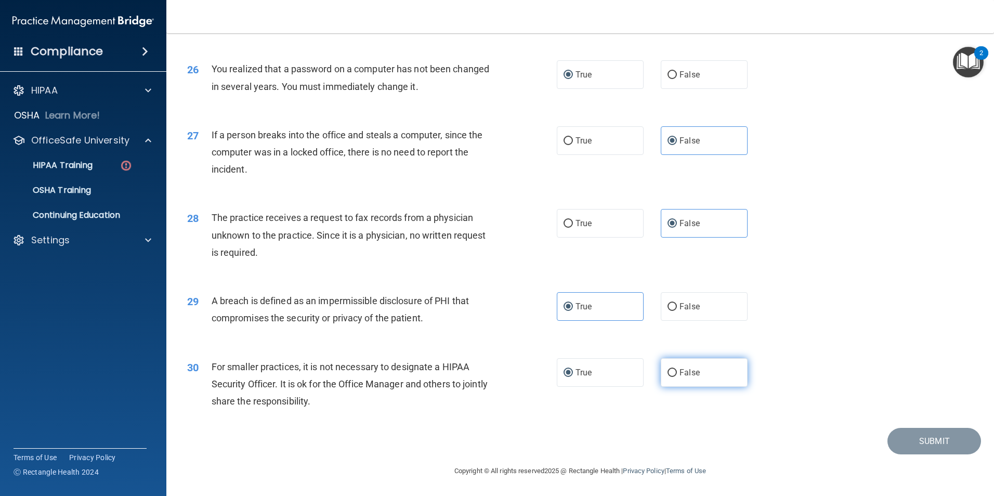
radio input "true"
radio input "false"
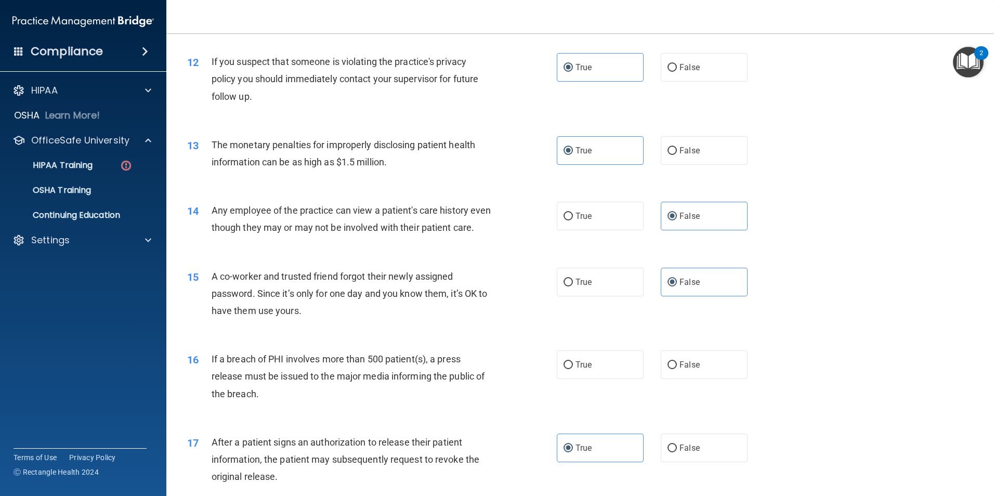
scroll to position [838, 0]
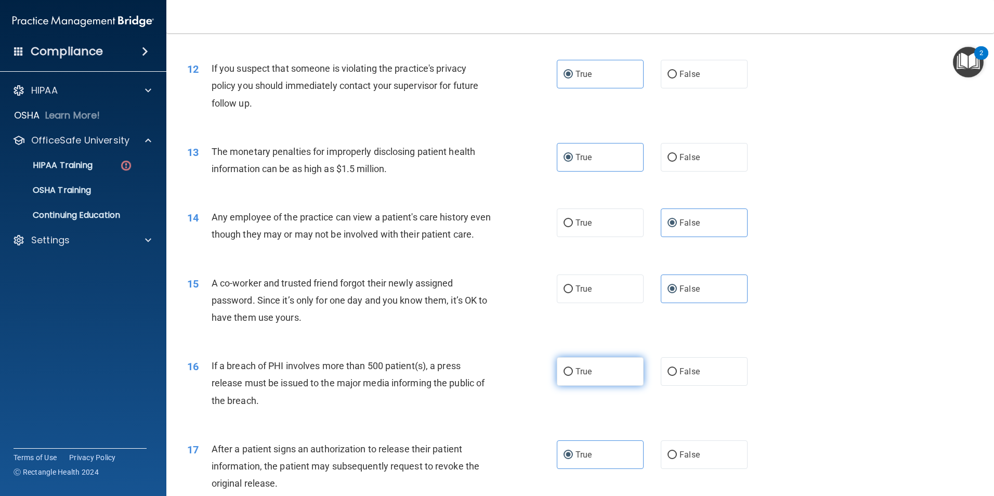
click at [563, 376] on input "True" at bounding box center [567, 372] width 9 height 8
radio input "true"
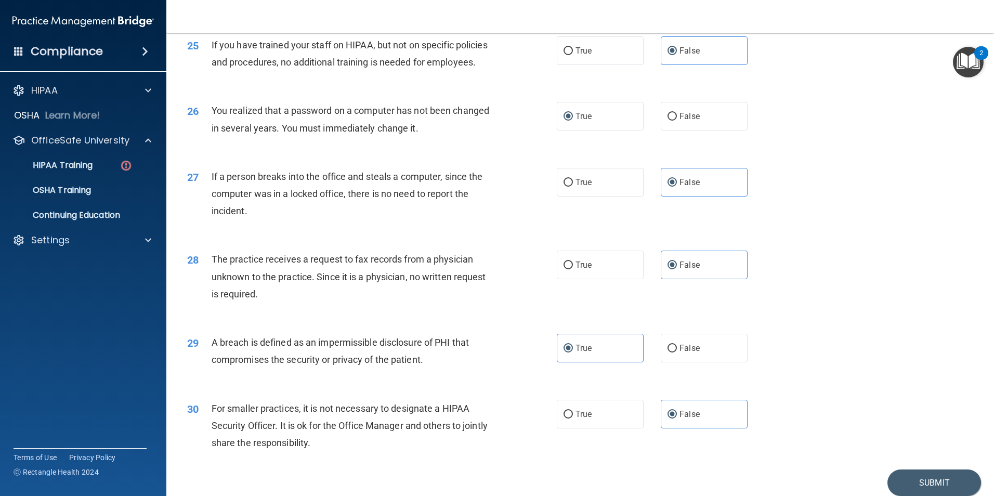
scroll to position [1981, 0]
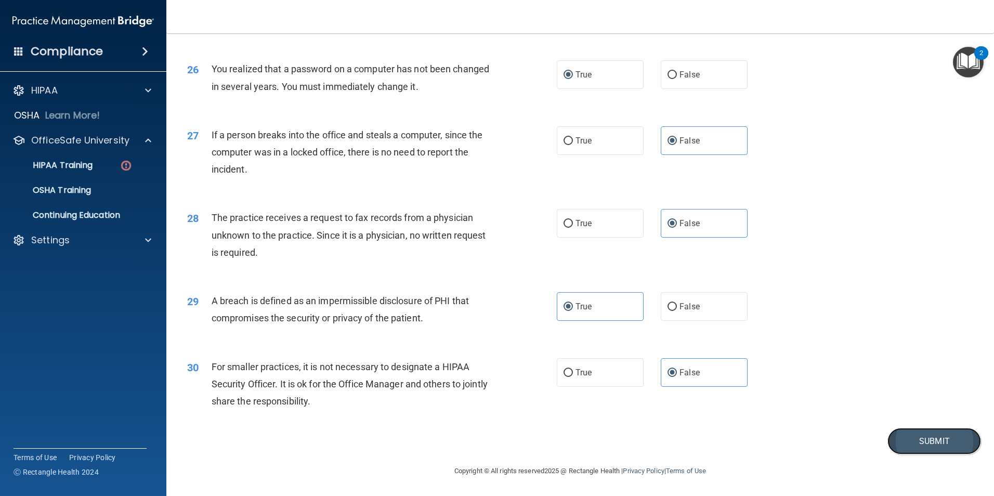
click at [912, 443] on button "Submit" at bounding box center [934, 441] width 94 height 27
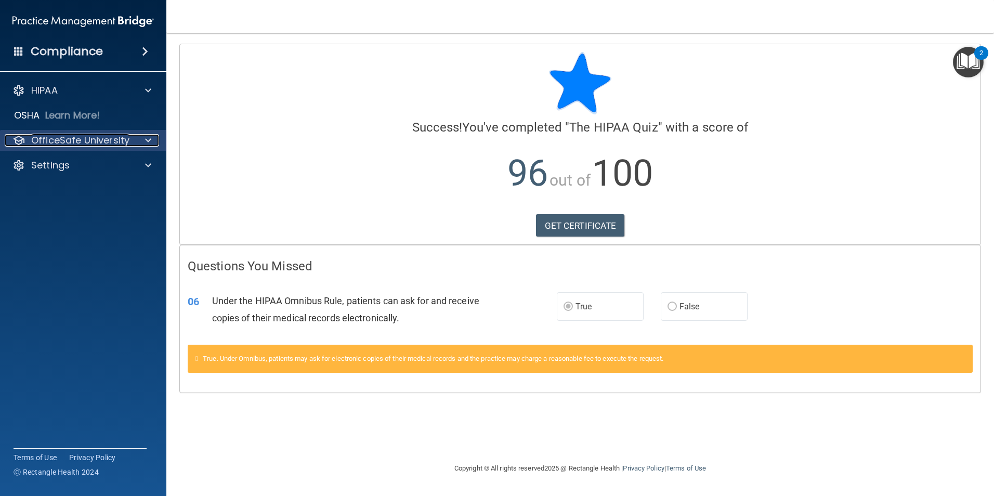
click at [142, 137] on div at bounding box center [147, 140] width 26 height 12
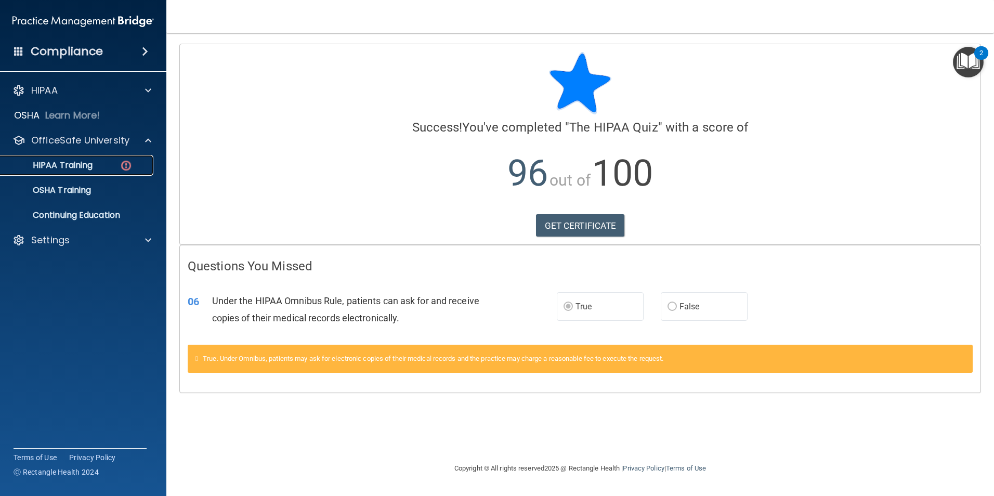
click at [100, 161] on div "HIPAA Training" at bounding box center [78, 165] width 142 height 10
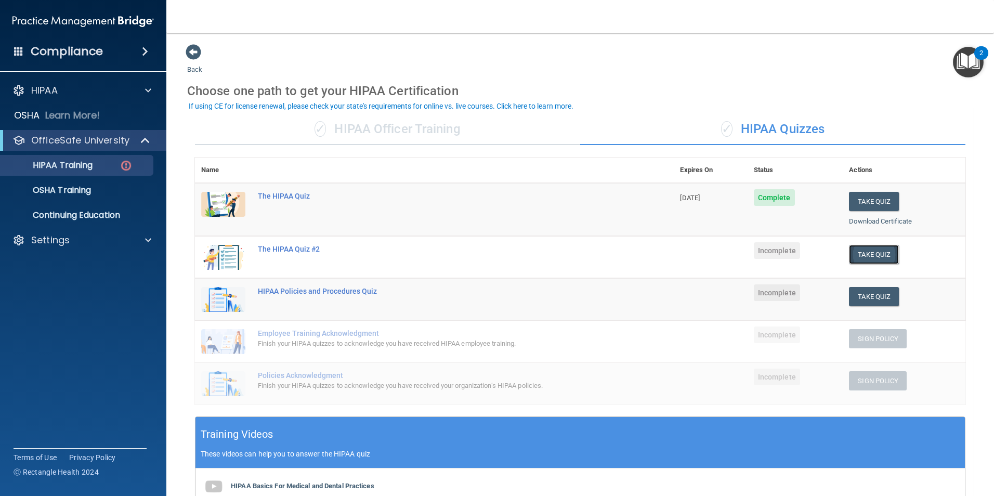
click at [873, 258] on button "Take Quiz" at bounding box center [874, 254] width 50 height 19
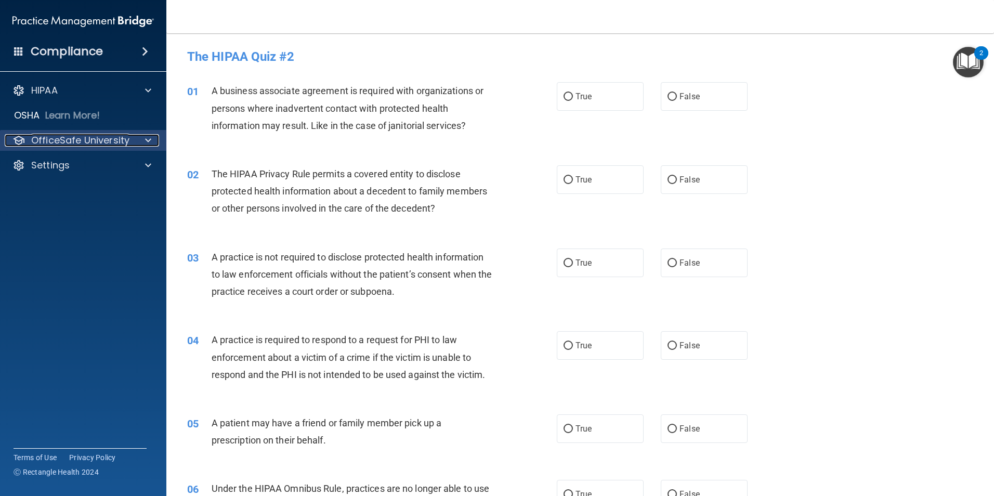
click at [148, 143] on span at bounding box center [148, 140] width 6 height 12
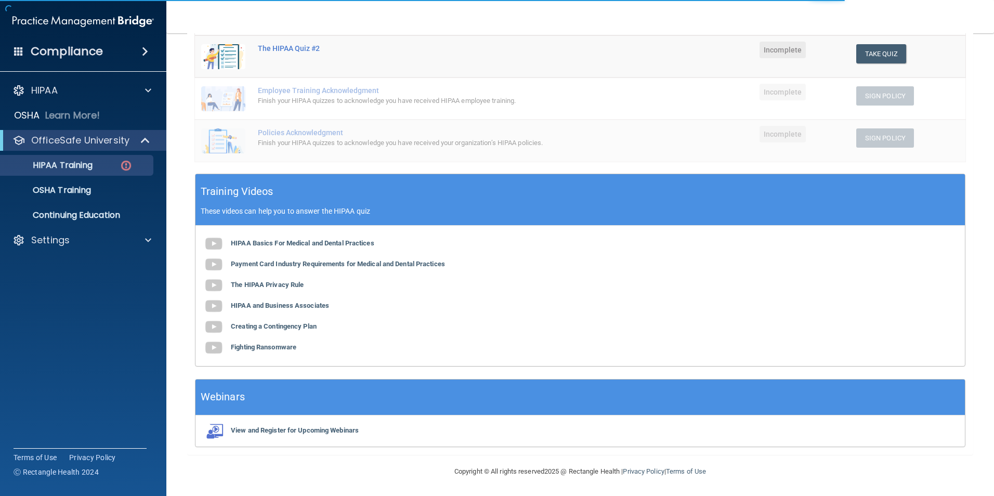
scroll to position [232, 0]
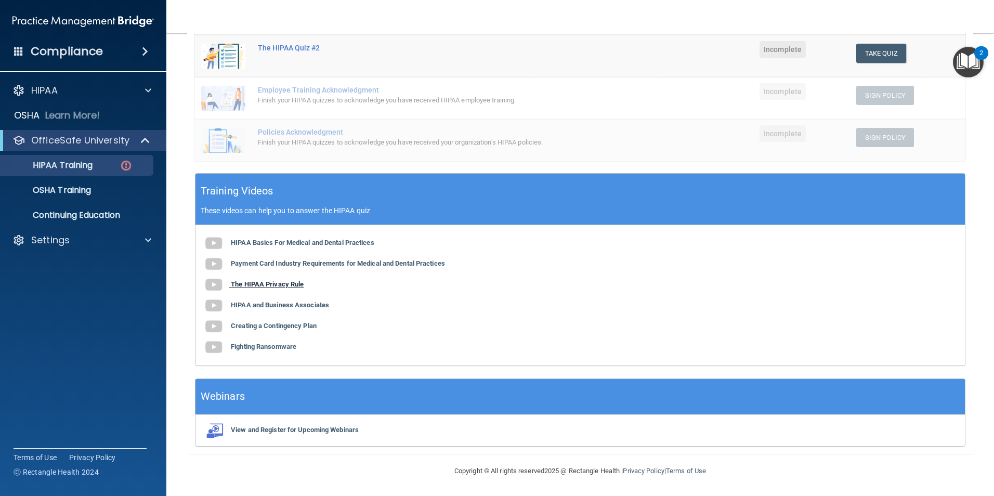
click at [276, 283] on b "The HIPAA Privacy Rule" at bounding box center [267, 284] width 73 height 8
click at [298, 326] on b "Creating a Contingency Plan" at bounding box center [274, 326] width 86 height 8
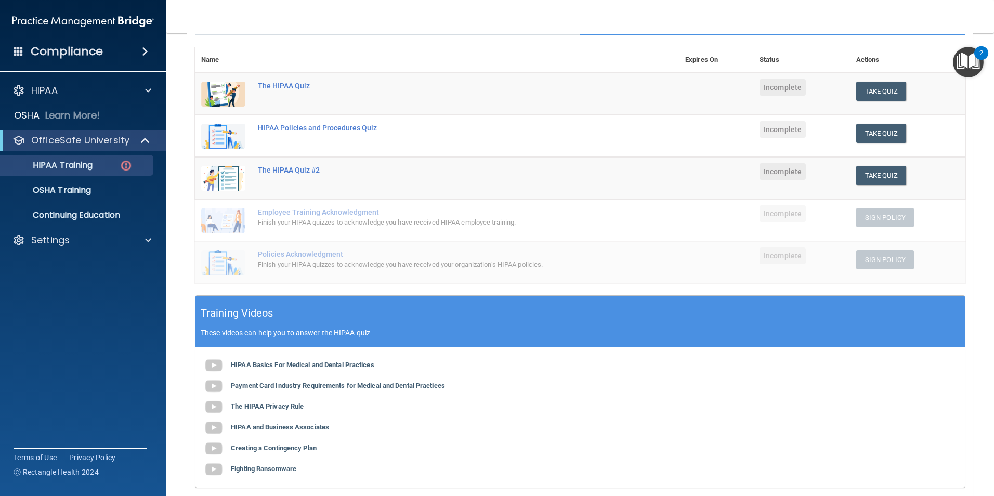
scroll to position [0, 0]
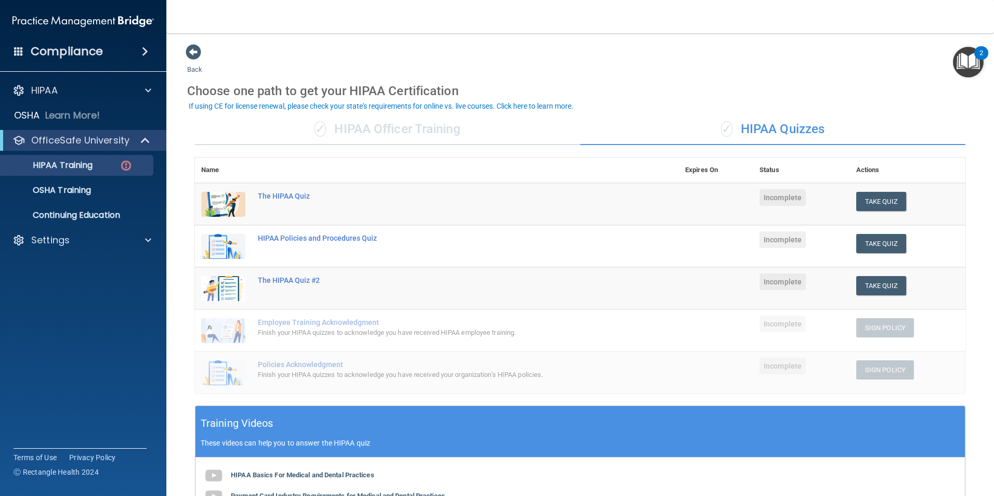
drag, startPoint x: 877, startPoint y: 286, endPoint x: 736, endPoint y: 303, distance: 141.9
click at [736, 303] on td at bounding box center [716, 288] width 74 height 42
drag, startPoint x: 854, startPoint y: 281, endPoint x: 669, endPoint y: 289, distance: 185.2
click at [669, 289] on td "The HIPAA Quiz #2" at bounding box center [465, 288] width 427 height 42
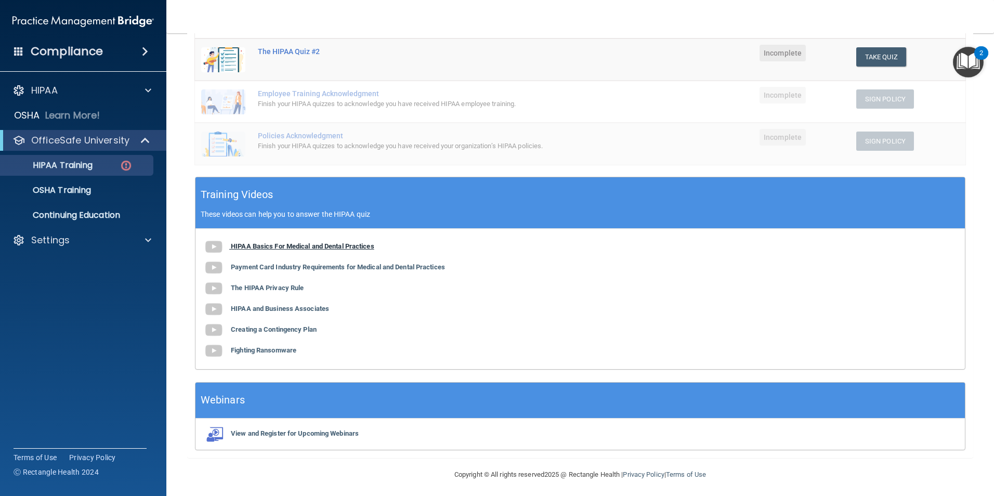
scroll to position [232, 0]
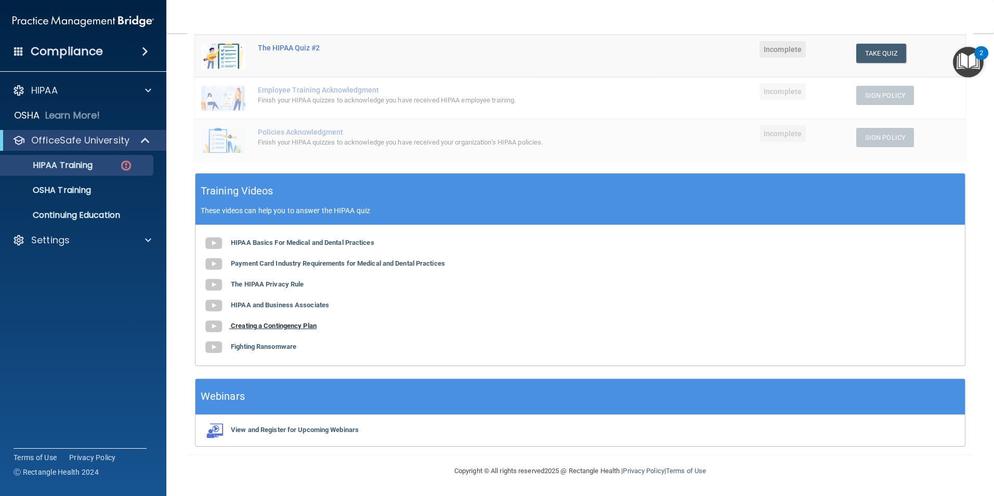
click at [299, 324] on b "Creating a Contingency Plan" at bounding box center [274, 326] width 86 height 8
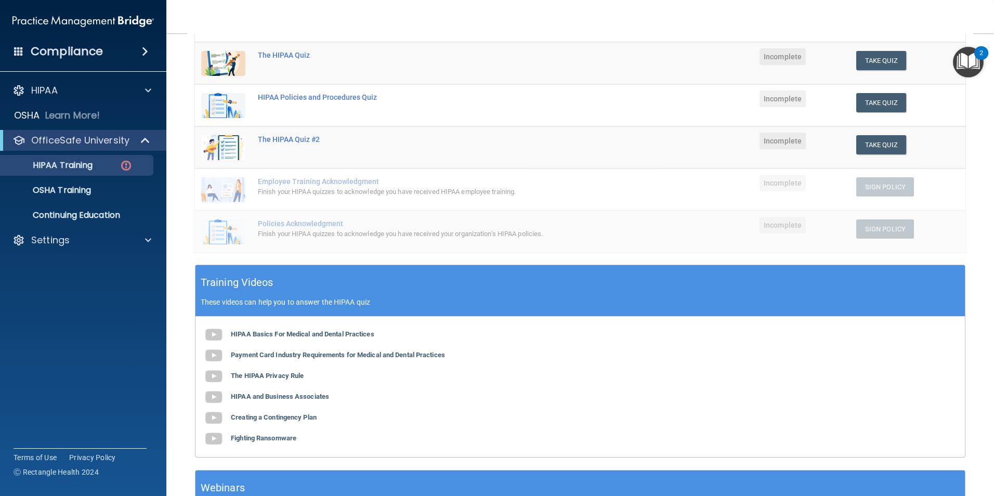
scroll to position [0, 0]
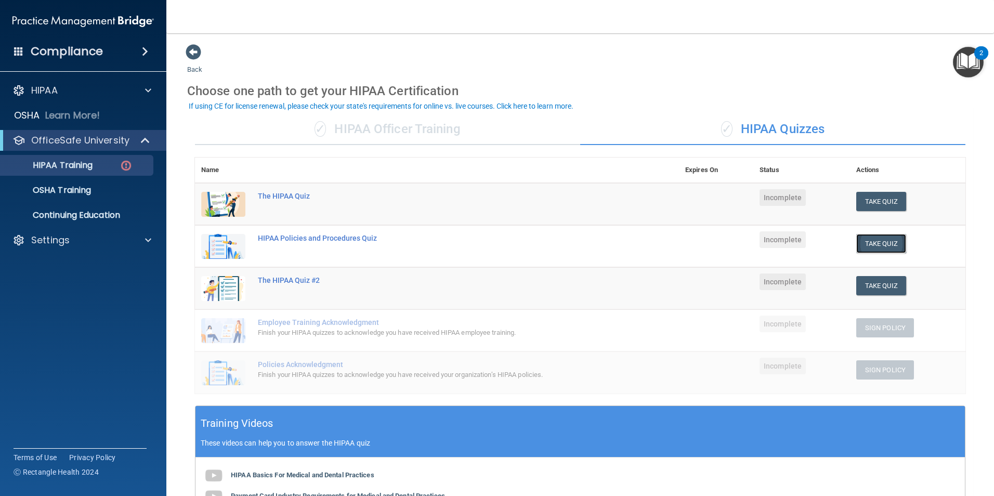
click at [865, 234] on button "Take Quiz" at bounding box center [881, 243] width 50 height 19
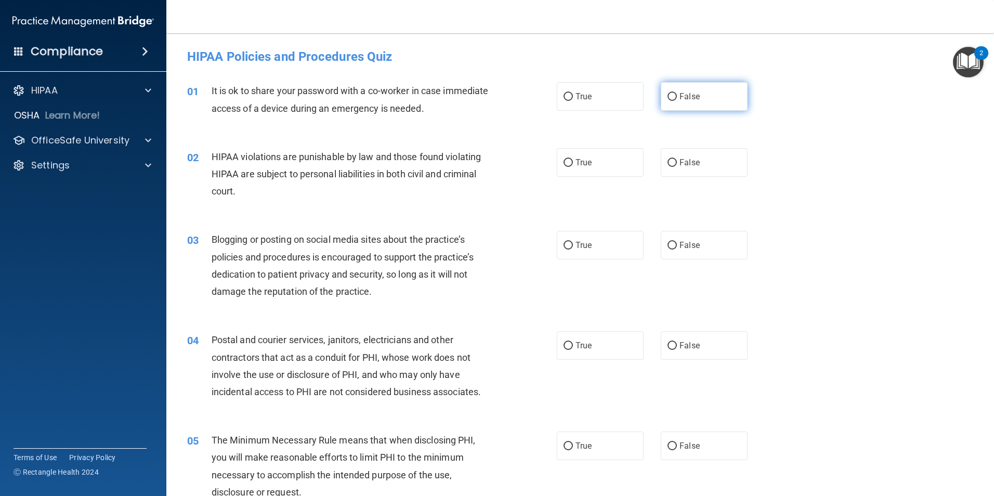
click at [693, 97] on span "False" at bounding box center [689, 96] width 20 height 10
click at [677, 97] on input "False" at bounding box center [671, 97] width 9 height 8
radio input "true"
click at [574, 154] on label "True" at bounding box center [600, 162] width 87 height 29
click at [573, 159] on input "True" at bounding box center [567, 163] width 9 height 8
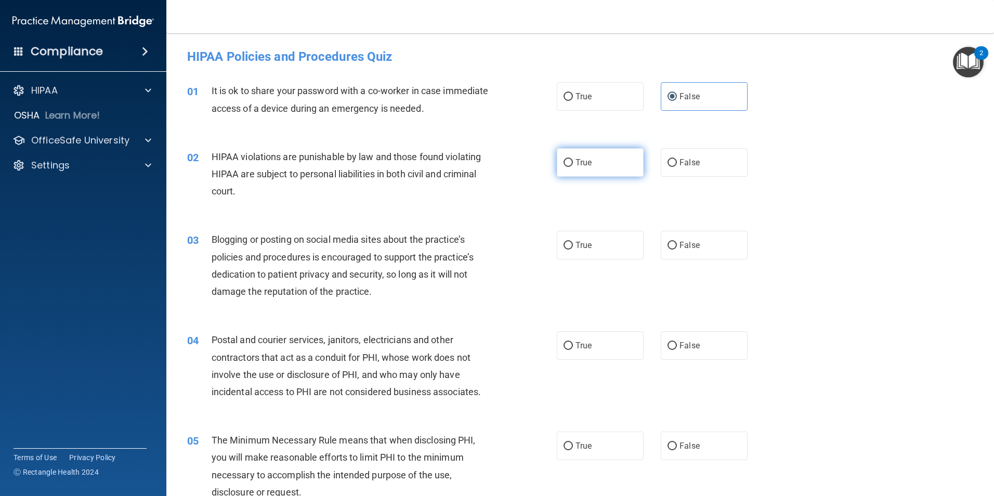
radio input "true"
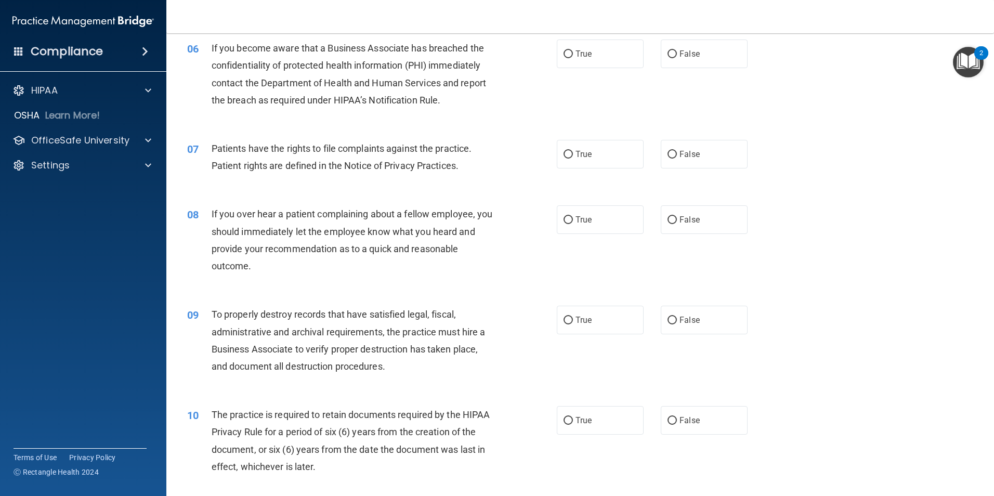
scroll to position [520, 0]
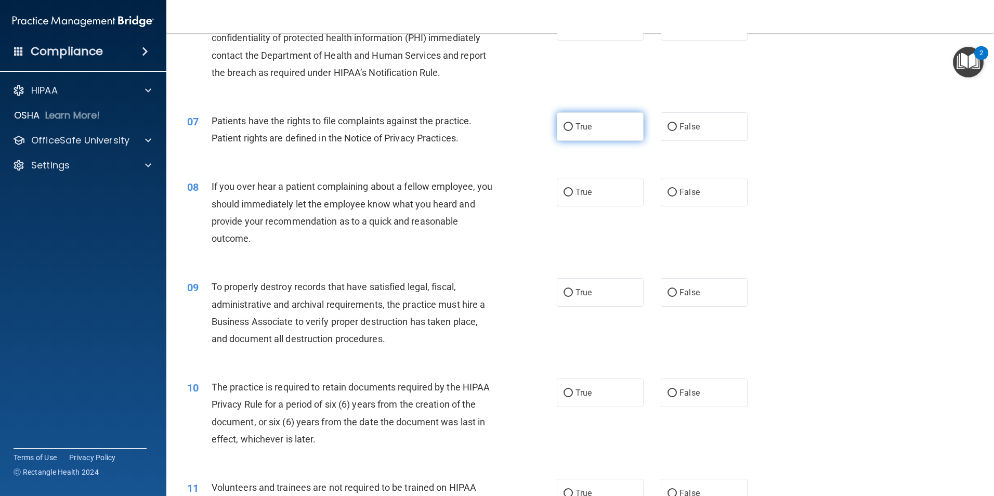
click at [584, 131] on span "True" at bounding box center [583, 127] width 16 height 10
click at [573, 131] on input "True" at bounding box center [567, 127] width 9 height 8
radio input "true"
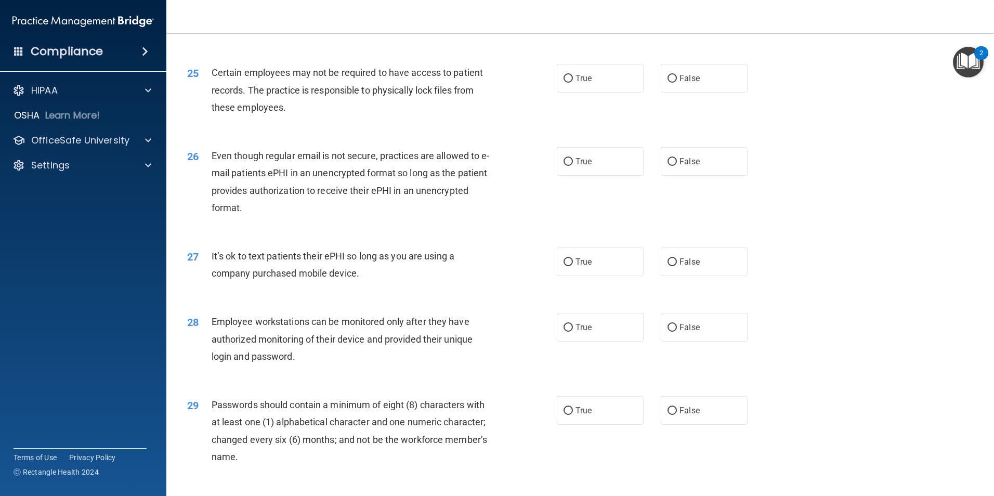
scroll to position [1957, 0]
click at [678, 273] on label "False" at bounding box center [703, 262] width 87 height 29
click at [677, 267] on input "False" at bounding box center [671, 263] width 9 height 8
radio input "true"
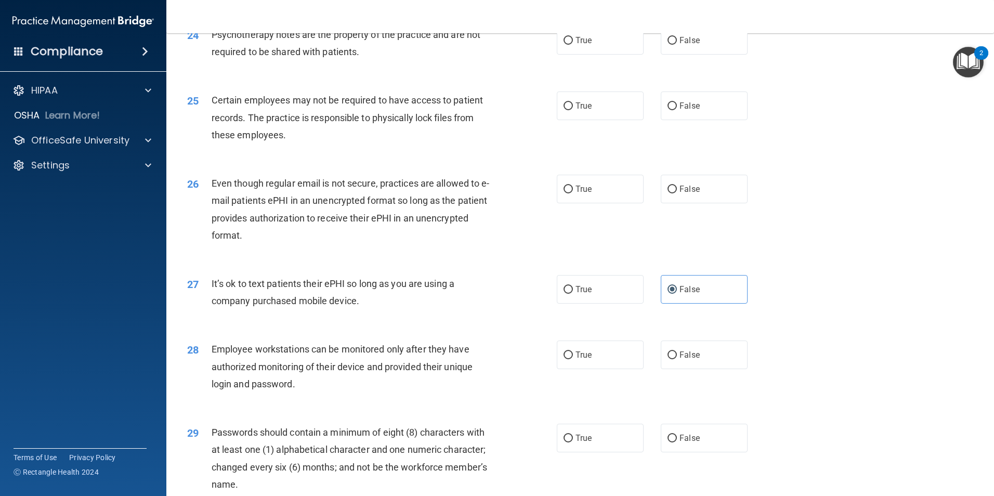
scroll to position [1905, 0]
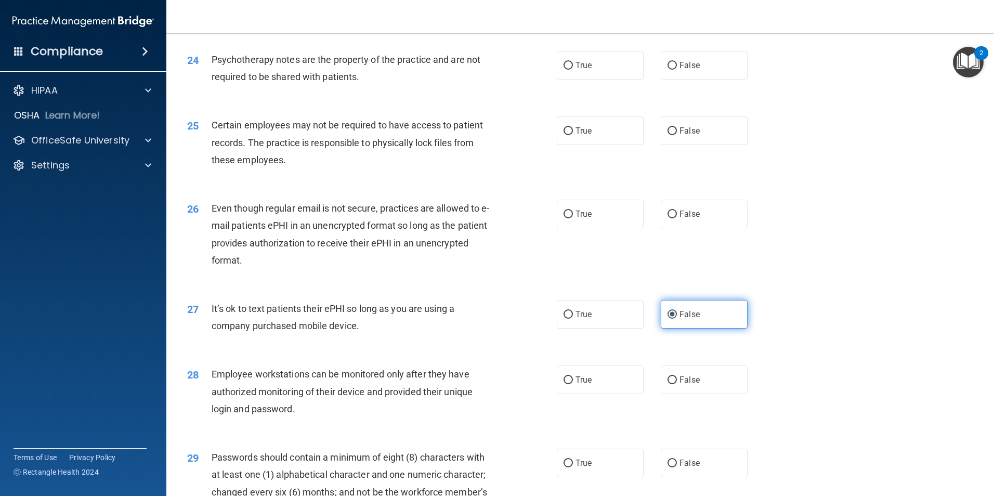
click at [682, 319] on span "False" at bounding box center [689, 314] width 20 height 10
click at [677, 319] on input "False" at bounding box center [671, 315] width 9 height 8
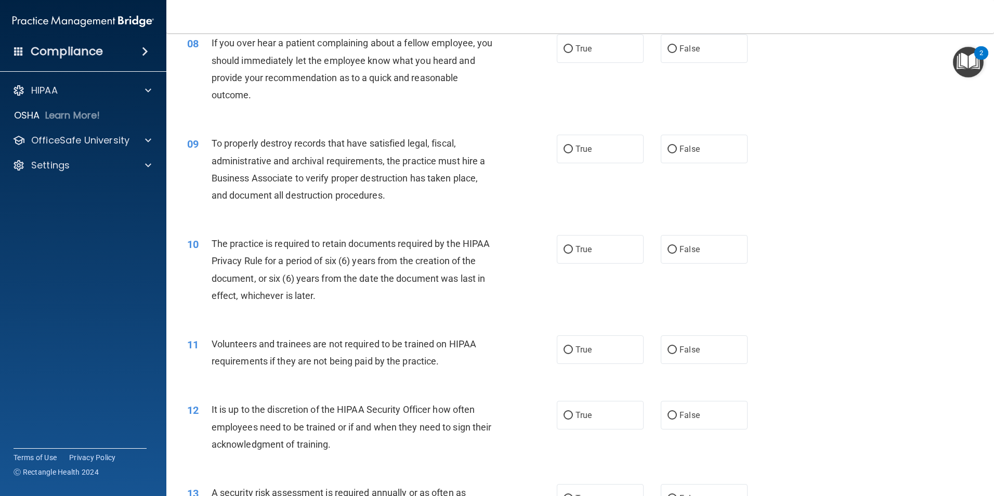
scroll to position [676, 0]
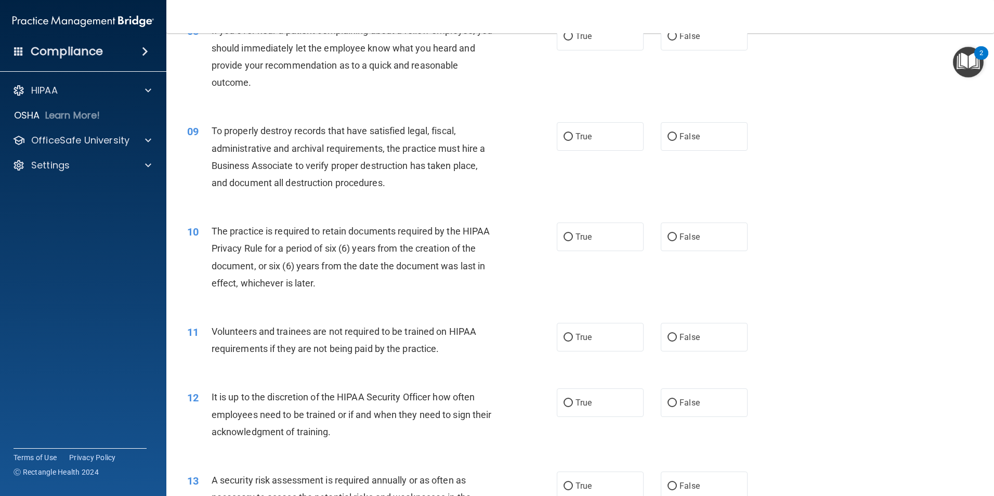
click at [511, 150] on div "09 To properly destroy records that have satisfied legal, fiscal, administrativ…" at bounding box center [371, 159] width 401 height 74
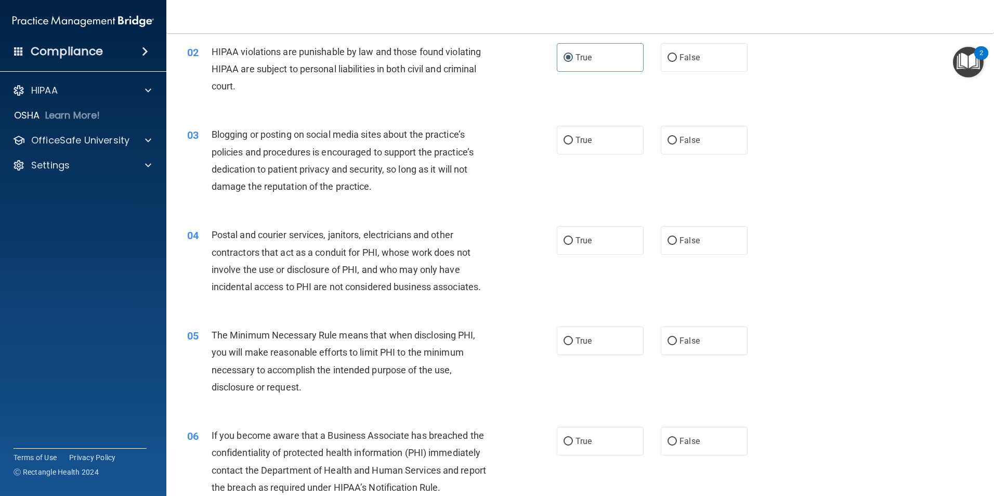
scroll to position [0, 0]
